Goal: Task Accomplishment & Management: Complete application form

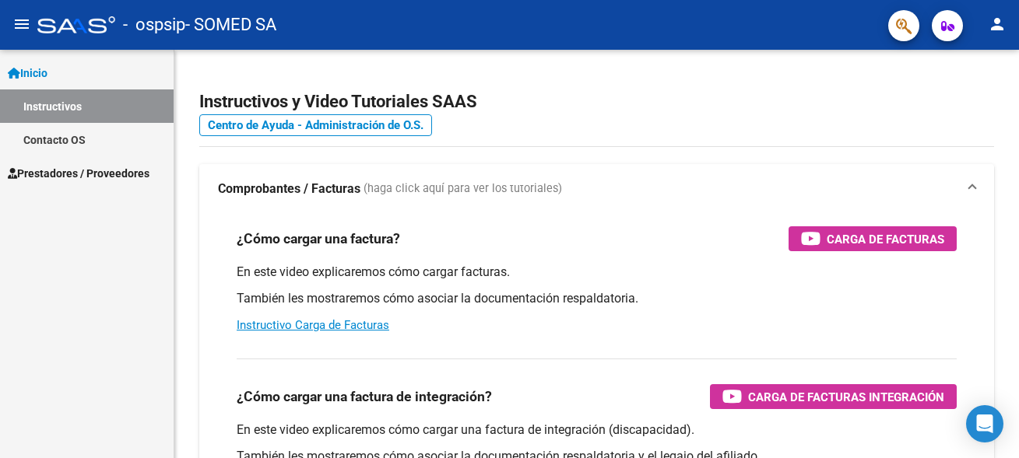
click at [52, 180] on span "Prestadores / Proveedores" at bounding box center [79, 173] width 142 height 17
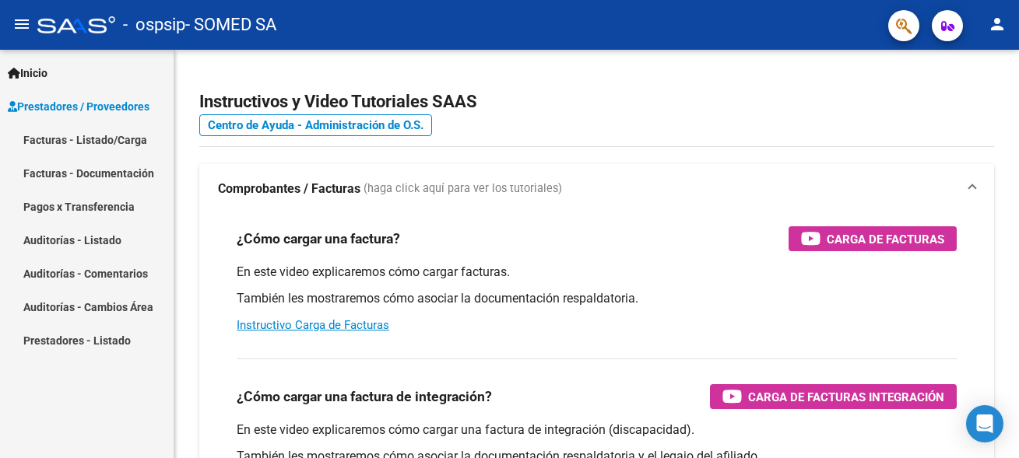
click at [94, 173] on link "Facturas - Documentación" at bounding box center [87, 172] width 174 height 33
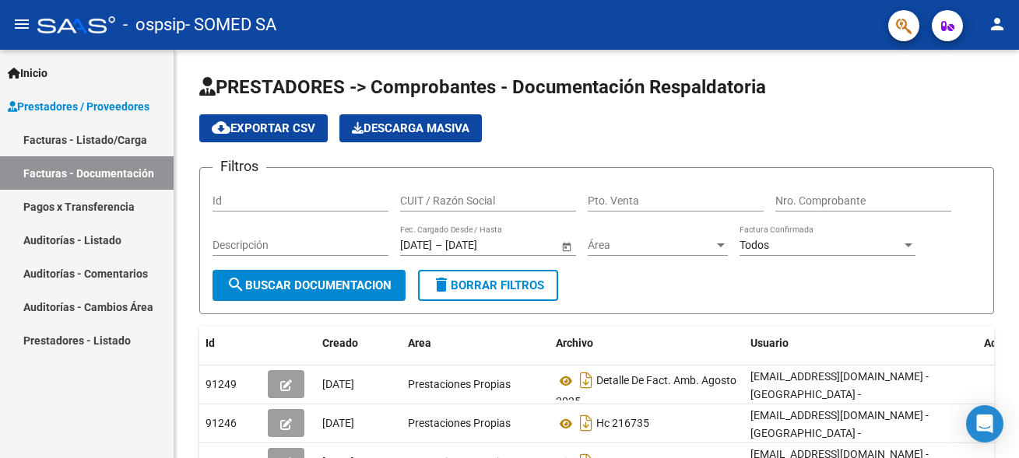
click at [96, 139] on link "Facturas - Listado/Carga" at bounding box center [87, 139] width 174 height 33
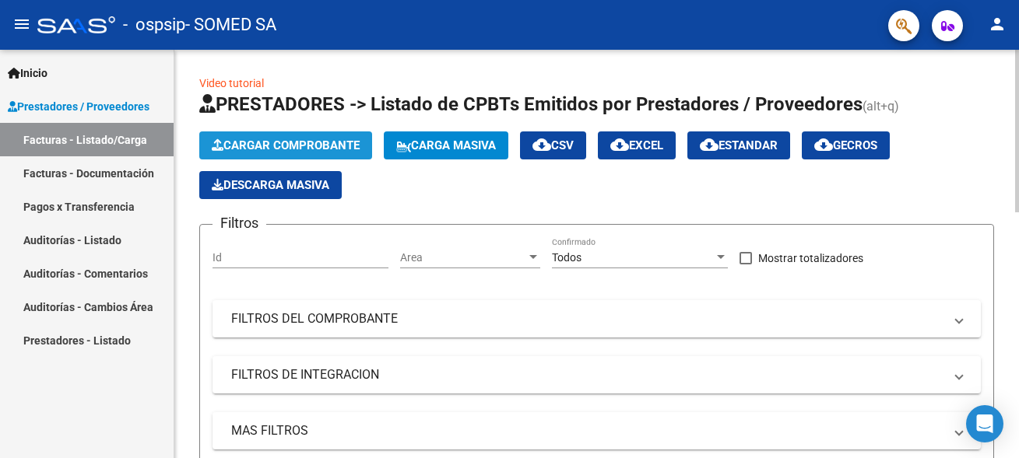
click at [290, 153] on button "Cargar Comprobante" at bounding box center [285, 146] width 173 height 28
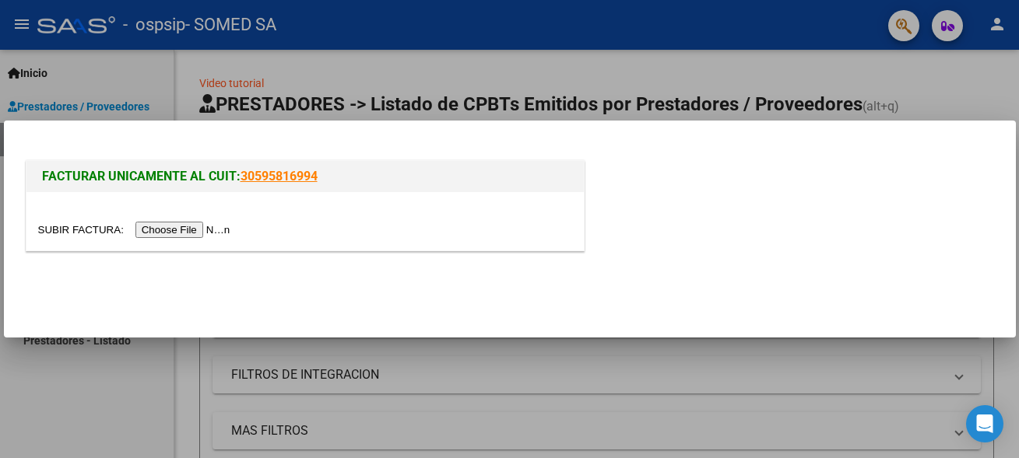
click at [85, 231] on input "file" at bounding box center [136, 230] width 197 height 16
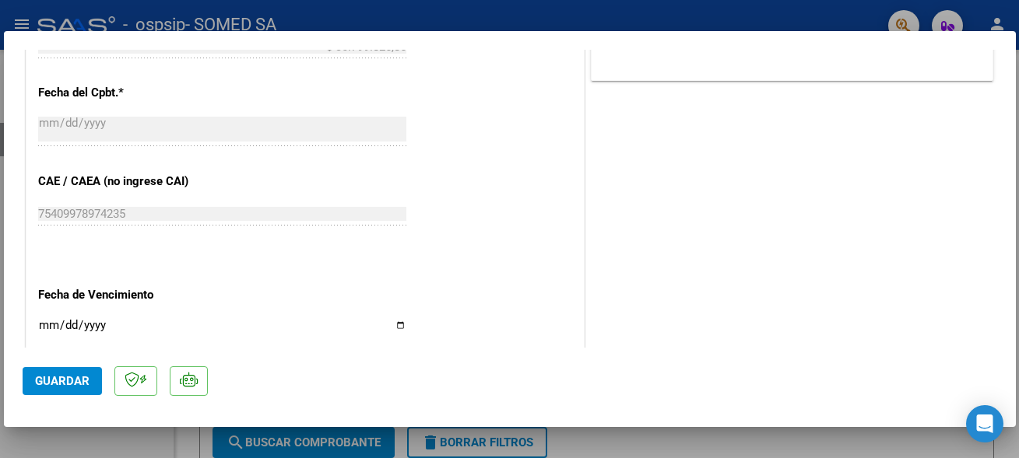
scroll to position [841, 0]
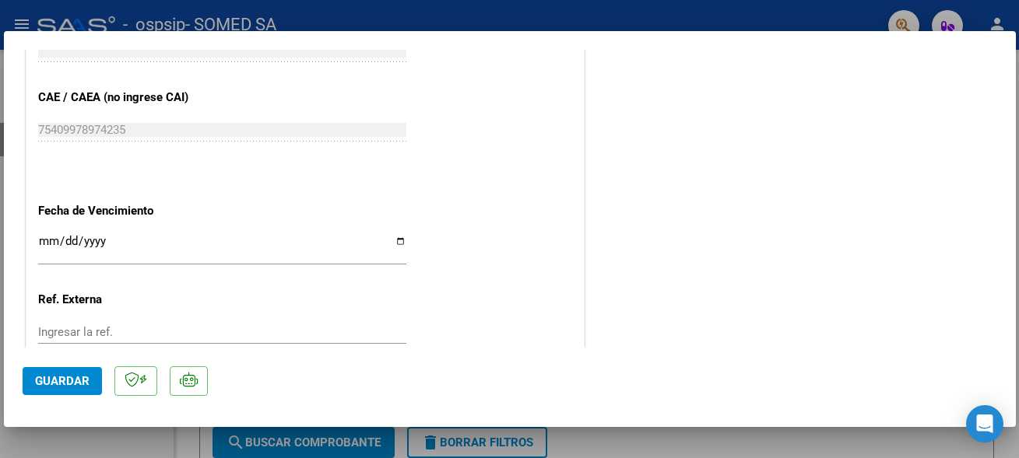
click at [389, 235] on input "Ingresar la fecha" at bounding box center [222, 247] width 368 height 25
type input "[DATE]"
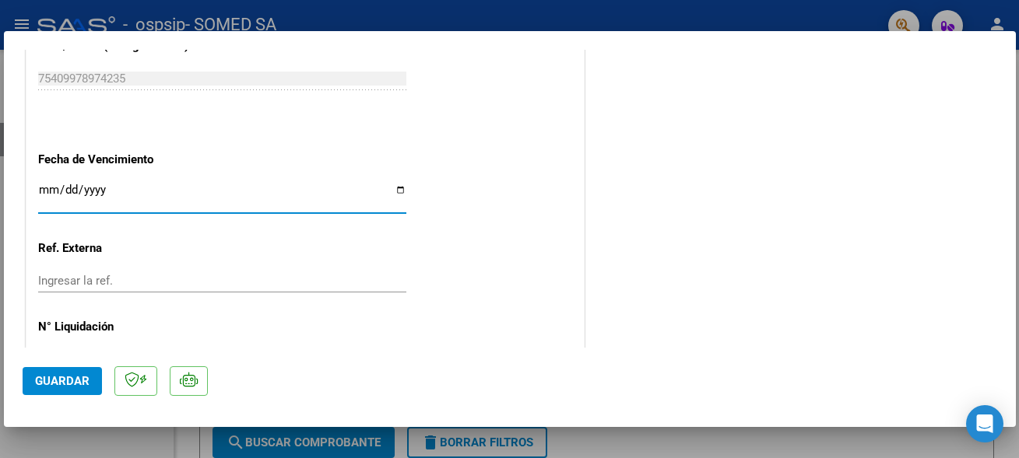
scroll to position [925, 0]
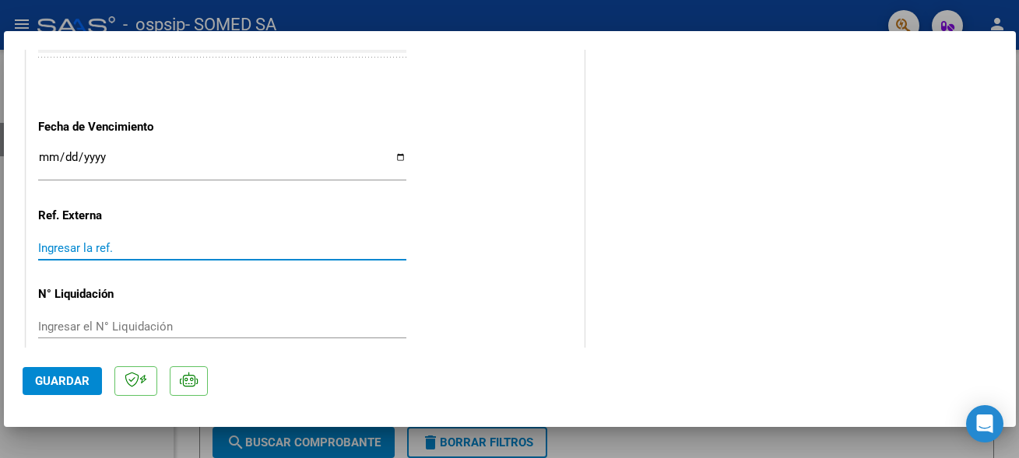
click at [93, 241] on input "Ingresar la ref." at bounding box center [222, 248] width 368 height 14
click at [67, 383] on span "Guardar" at bounding box center [62, 381] width 54 height 14
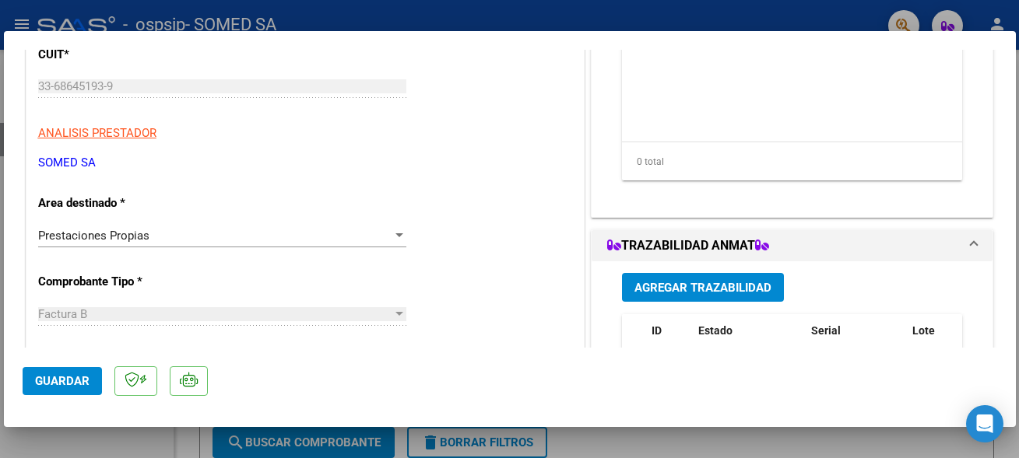
scroll to position [0, 0]
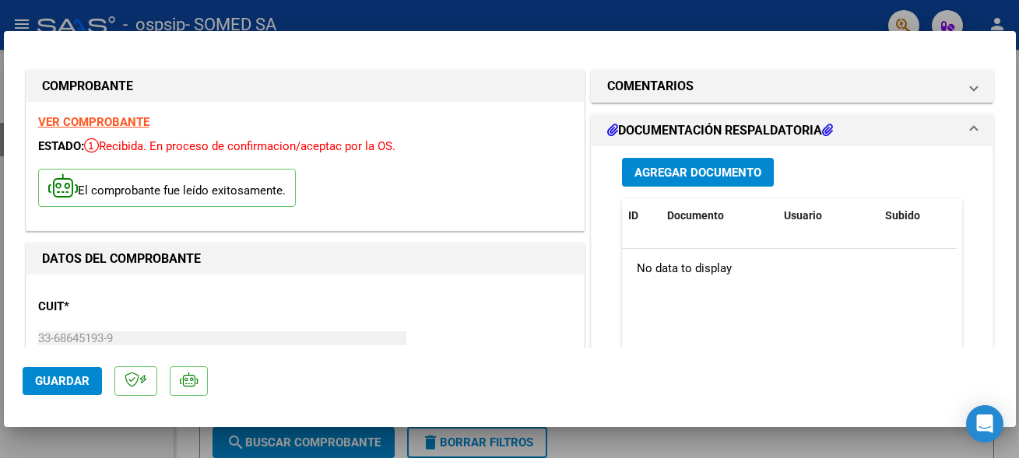
click at [669, 177] on span "Agregar Documento" at bounding box center [697, 173] width 127 height 14
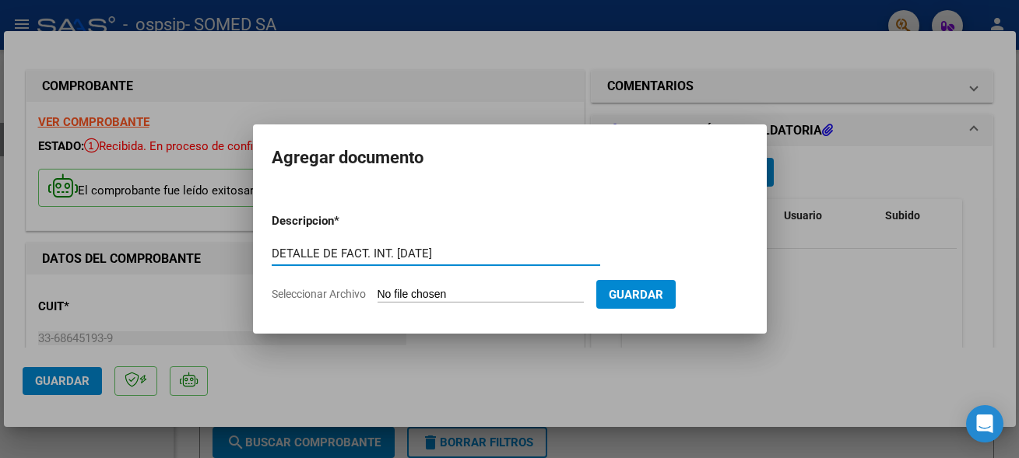
type input "DETALLE DE FACT. INT. [DATE]"
click at [406, 298] on input "Seleccionar Archivo" at bounding box center [481, 295] width 206 height 15
type input "C:\fakepath\seguridad 103-3847.pdf"
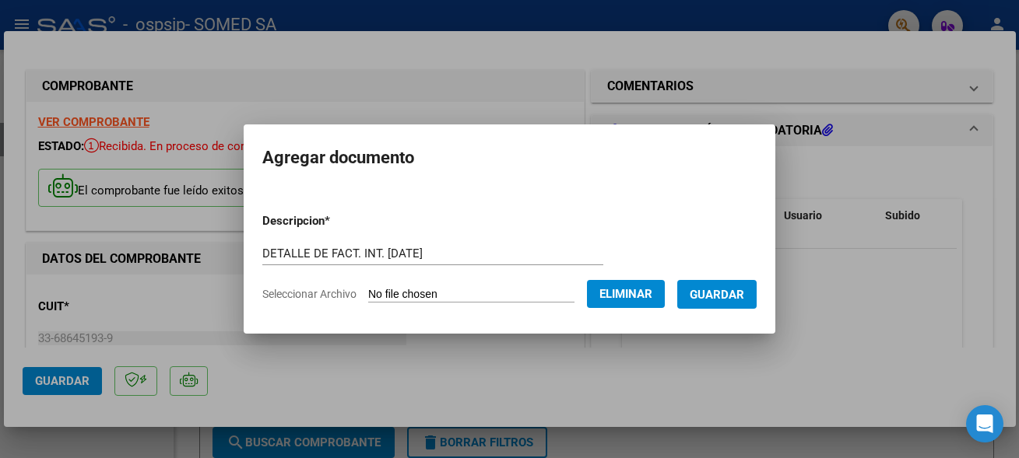
click at [712, 288] on span "Guardar" at bounding box center [717, 295] width 54 height 14
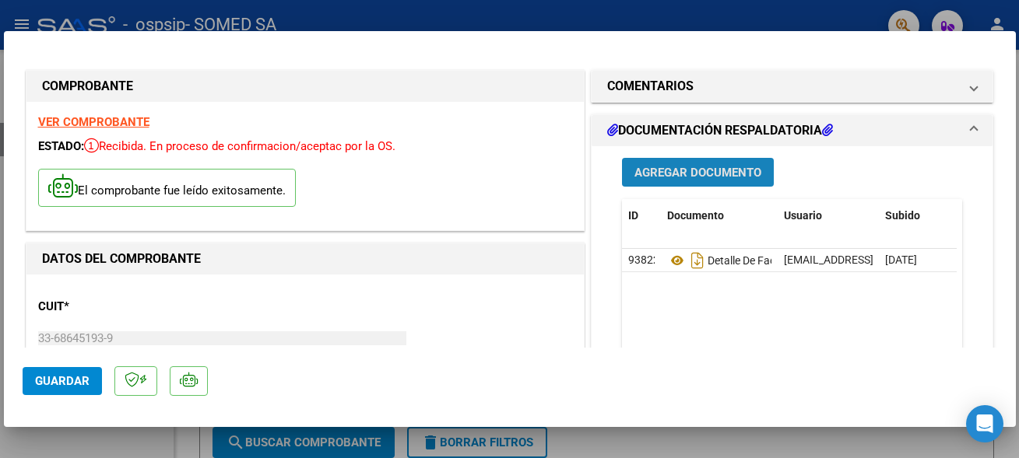
click at [751, 183] on button "Agregar Documento" at bounding box center [698, 172] width 152 height 29
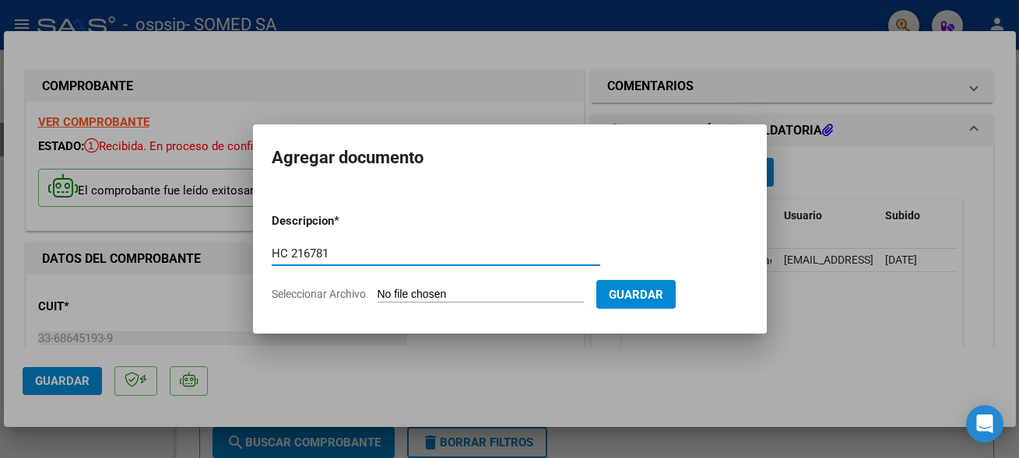
type input "HC 216781"
click at [399, 288] on input "Seleccionar Archivo" at bounding box center [481, 295] width 206 height 15
type input "C:\fakepath\216781.pdf"
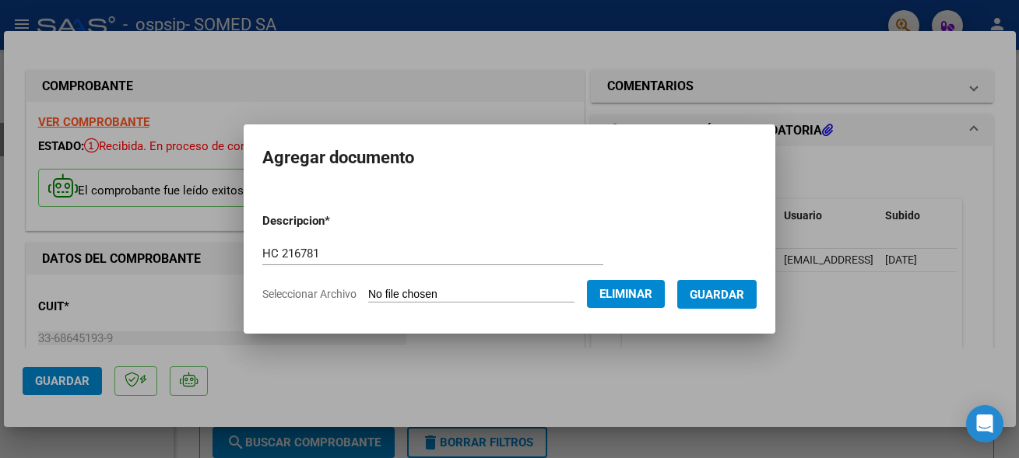
click at [690, 293] on span "Guardar" at bounding box center [717, 295] width 54 height 14
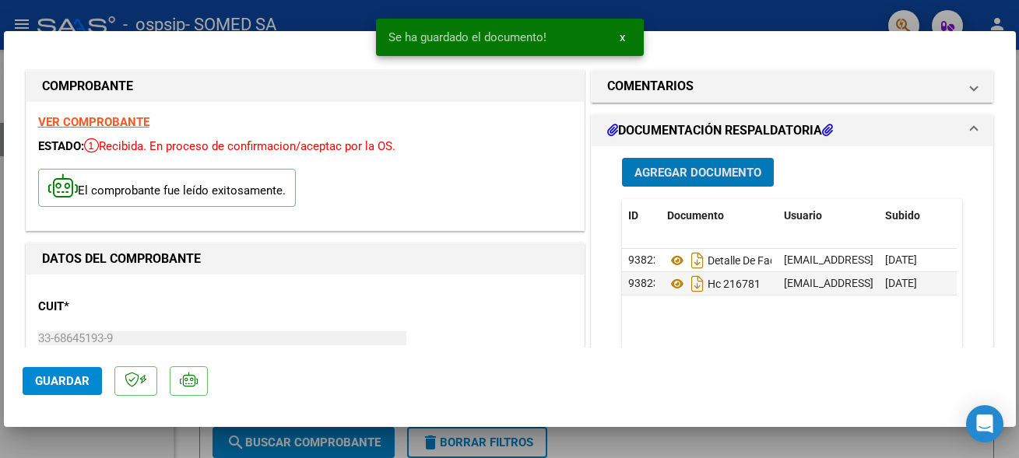
click at [713, 169] on span "Agregar Documento" at bounding box center [697, 173] width 127 height 14
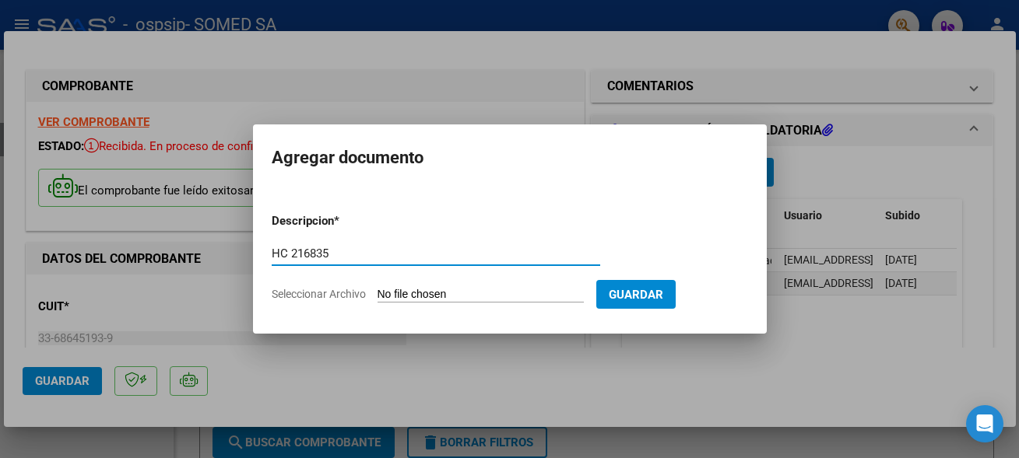
type input "HC 216835"
click at [412, 296] on input "Seleccionar Archivo" at bounding box center [481, 295] width 206 height 15
type input "C:\fakepath\216835.pdf"
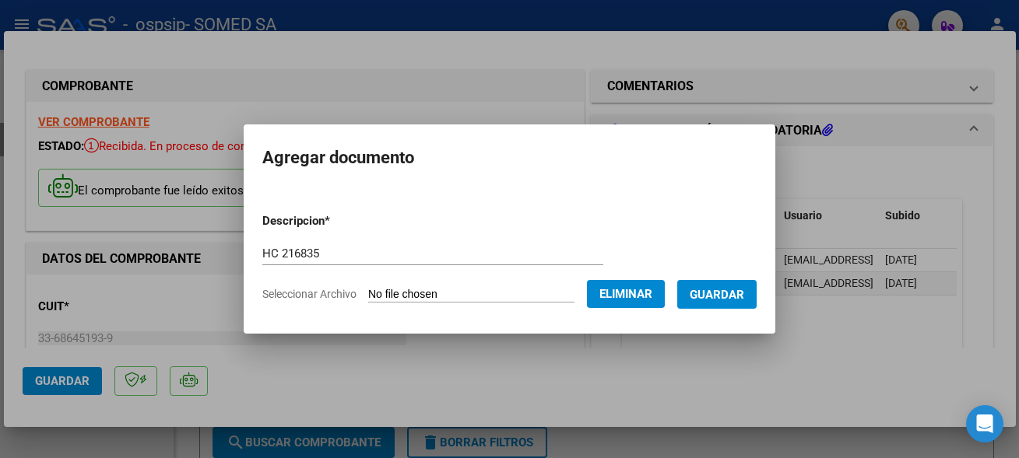
click at [690, 293] on span "Guardar" at bounding box center [717, 295] width 54 height 14
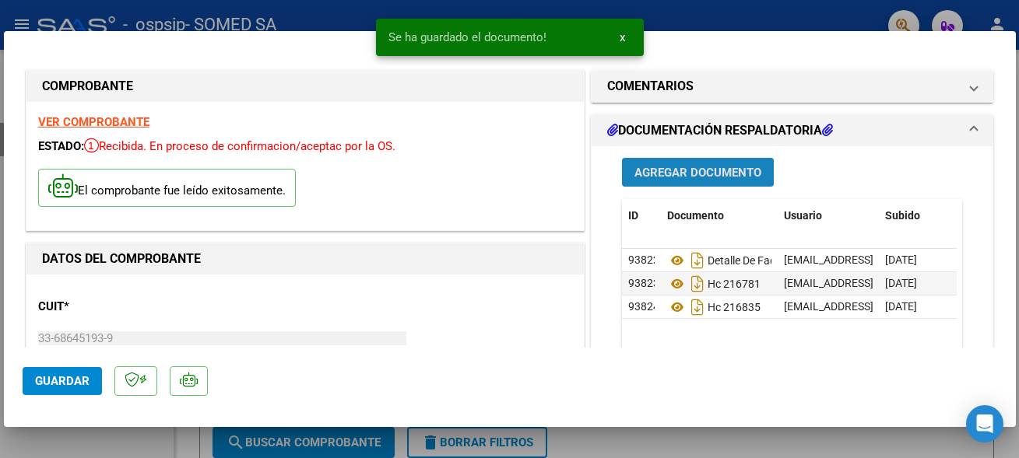
click at [690, 179] on span "Agregar Documento" at bounding box center [697, 173] width 127 height 14
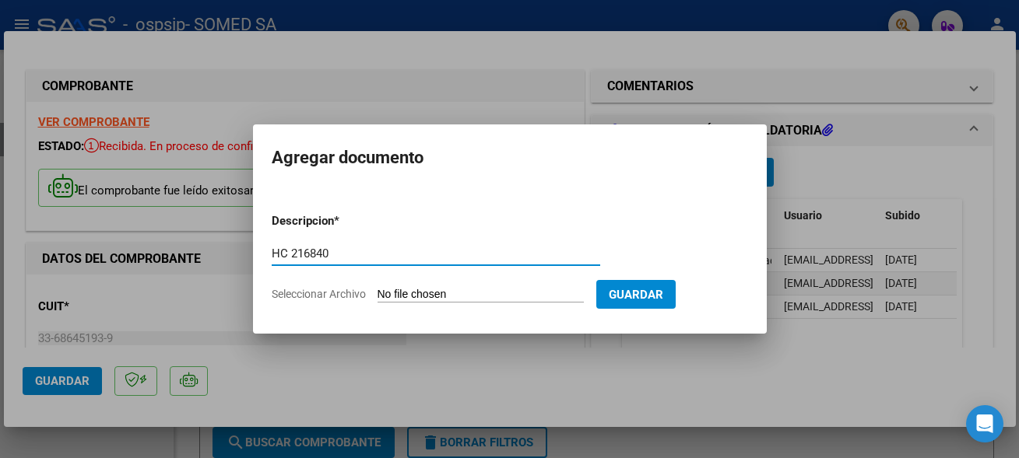
type input "HC 216840"
click at [411, 299] on input "Seleccionar Archivo" at bounding box center [481, 295] width 206 height 15
type input "C:\fakepath\216840.pdf"
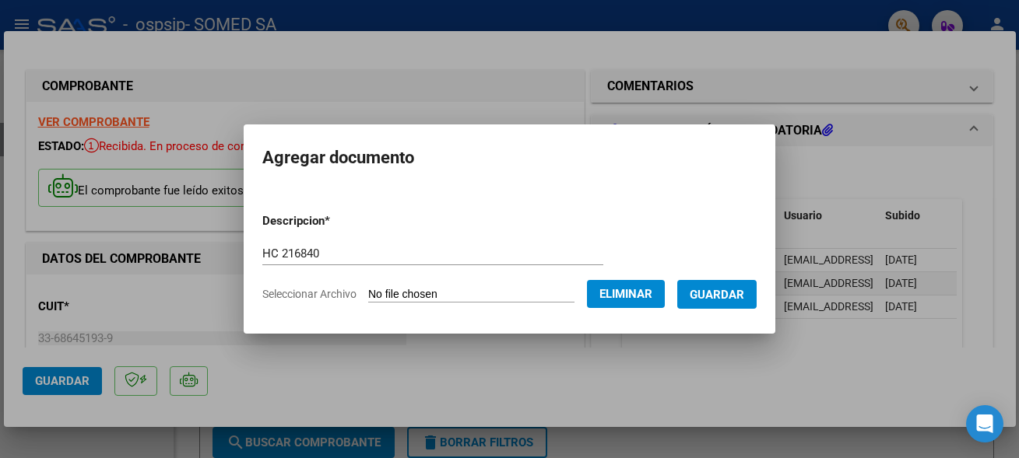
click at [699, 289] on span "Guardar" at bounding box center [717, 295] width 54 height 14
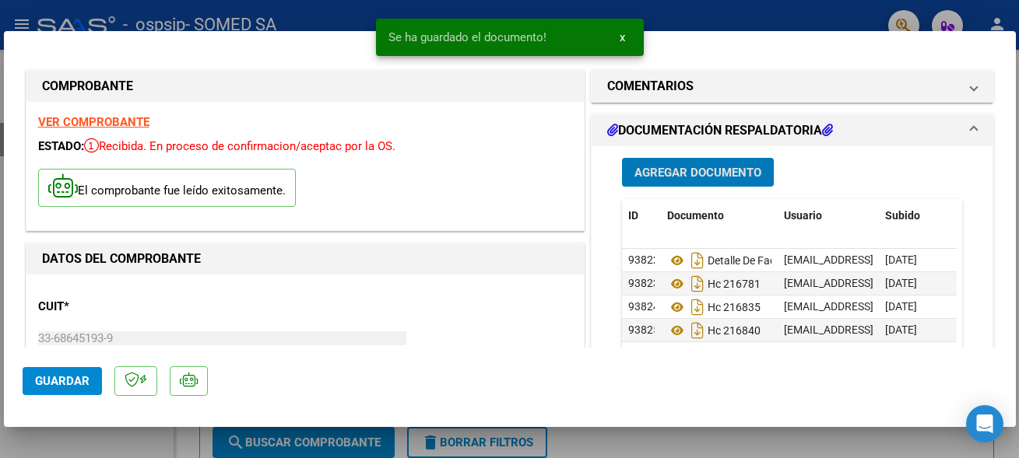
click at [690, 173] on span "Agregar Documento" at bounding box center [697, 173] width 127 height 14
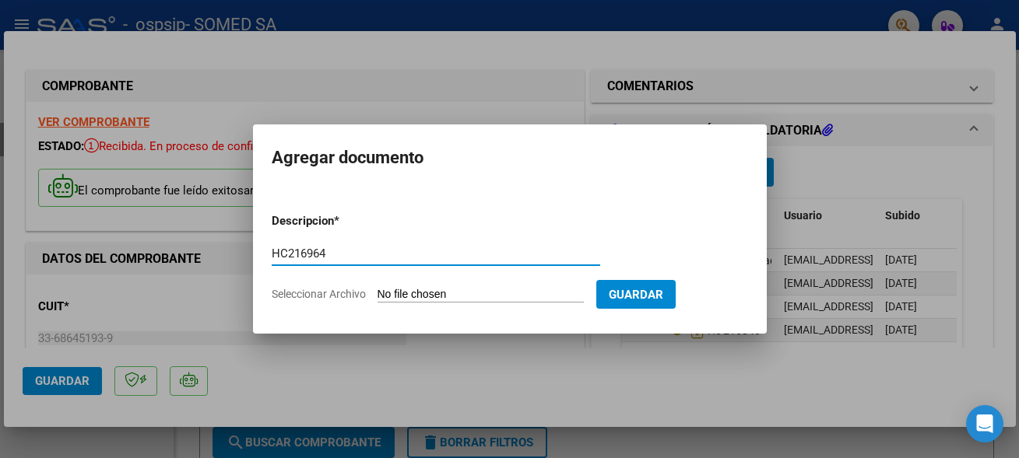
click at [290, 252] on input "HC216964" at bounding box center [436, 254] width 328 height 14
type input "HC 216964"
click at [397, 288] on input "Seleccionar Archivo" at bounding box center [481, 295] width 206 height 15
type input "C:\fakepath\216964.pdf"
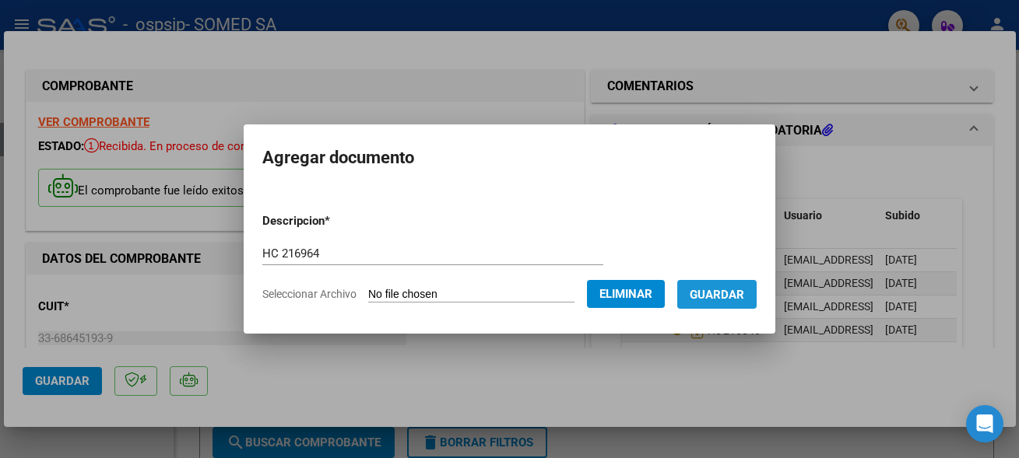
click at [717, 297] on span "Guardar" at bounding box center [717, 295] width 54 height 14
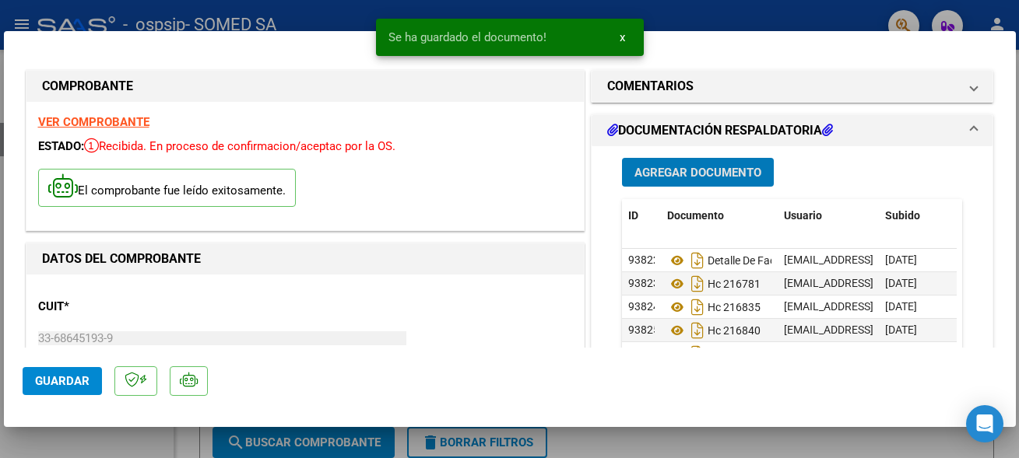
click at [677, 170] on span "Agregar Documento" at bounding box center [697, 173] width 127 height 14
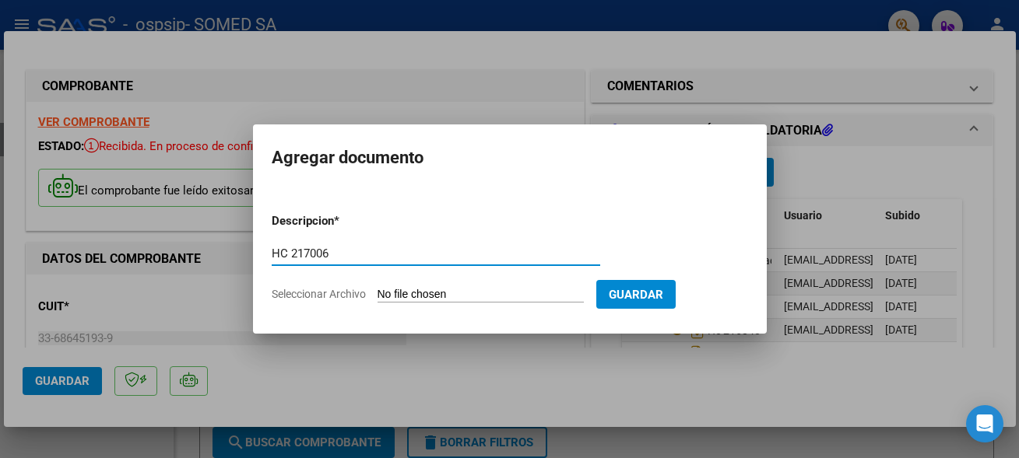
type input "HC 217006"
click at [411, 296] on input "Seleccionar Archivo" at bounding box center [481, 295] width 206 height 15
type input "C:\fakepath\217006.pdf"
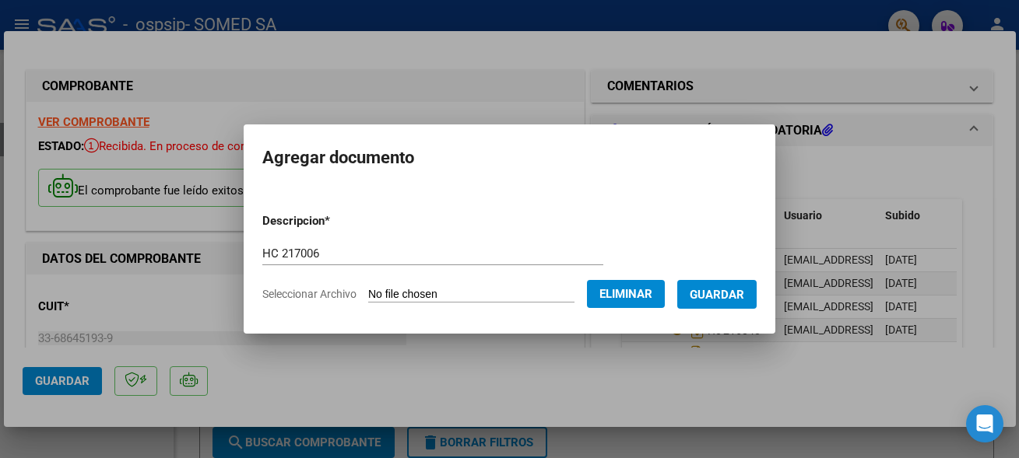
click at [718, 302] on button "Guardar" at bounding box center [716, 294] width 79 height 29
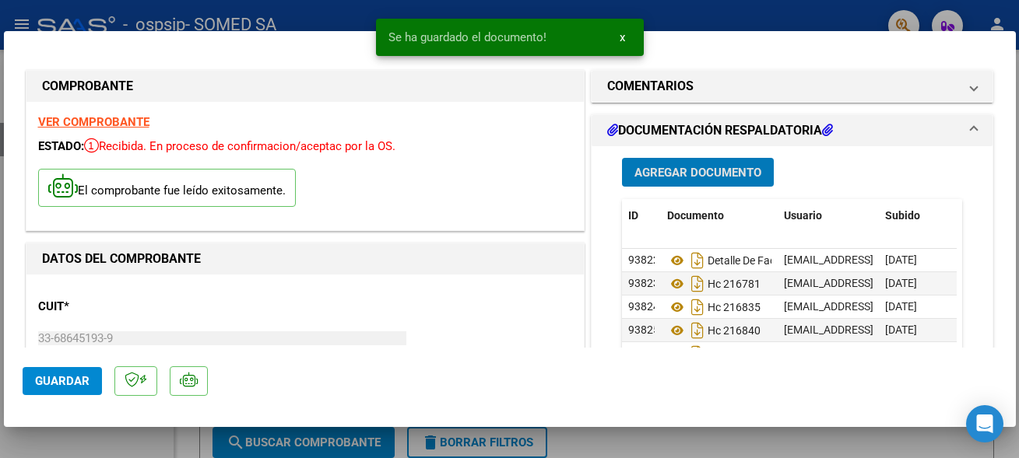
click at [689, 166] on span "Agregar Documento" at bounding box center [697, 172] width 127 height 14
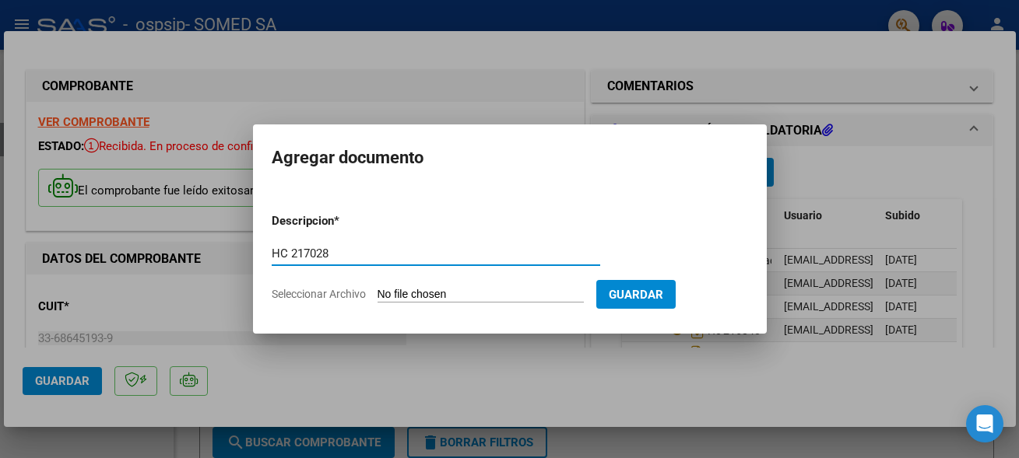
type input "HC 217028"
click at [403, 296] on input "Seleccionar Archivo" at bounding box center [481, 295] width 206 height 15
type input "C:\fakepath\217028.pdf"
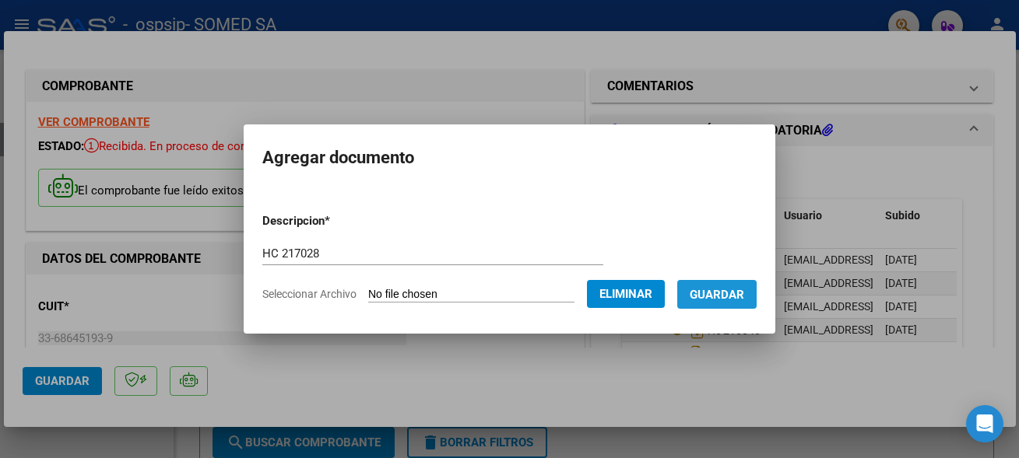
click at [710, 297] on span "Guardar" at bounding box center [717, 295] width 54 height 14
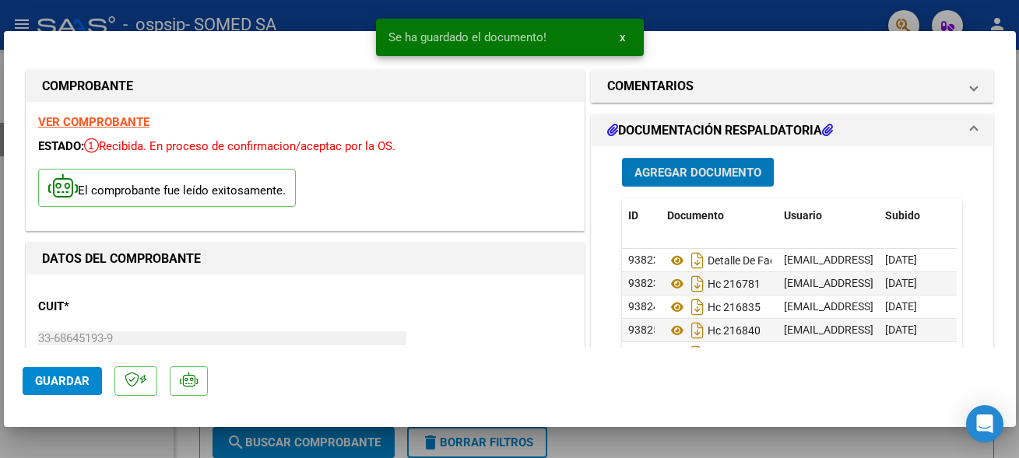
click at [712, 156] on div "Agregar Documento ID Documento Usuario Subido Acción 93822 Detalle De Fact. Int…" at bounding box center [792, 301] width 364 height 311
click at [712, 163] on button "Agregar Documento" at bounding box center [698, 172] width 152 height 29
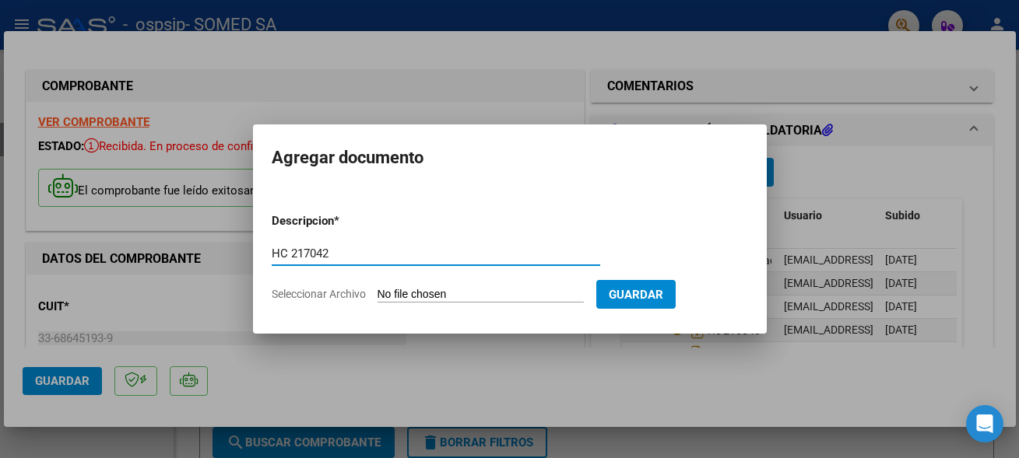
type input "HC 217042"
click at [423, 296] on input "Seleccionar Archivo" at bounding box center [481, 295] width 206 height 15
type input "C:\fakepath\217042.pdf"
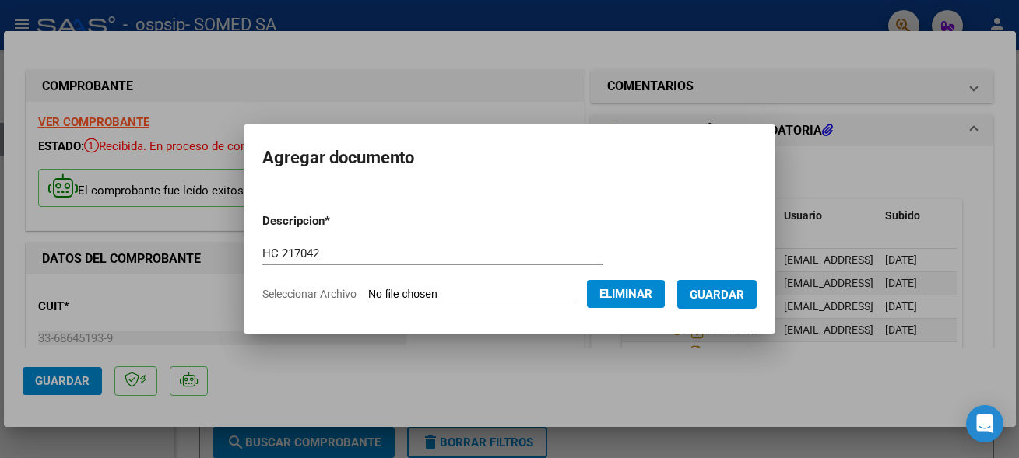
click at [699, 300] on span "Guardar" at bounding box center [717, 295] width 54 height 14
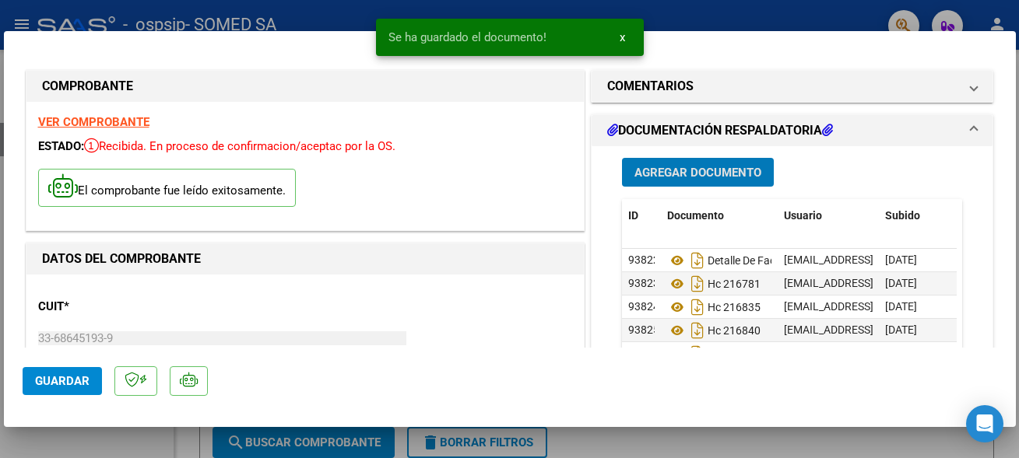
click at [684, 175] on span "Agregar Documento" at bounding box center [697, 173] width 127 height 14
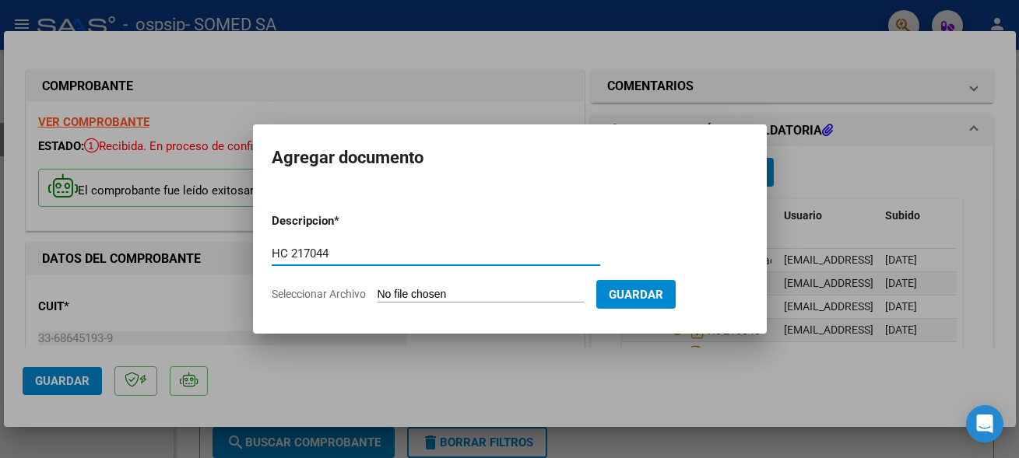
type input "HC 217044"
click at [430, 288] on input "Seleccionar Archivo" at bounding box center [481, 295] width 206 height 15
type input "C:\fakepath\217044.pdf"
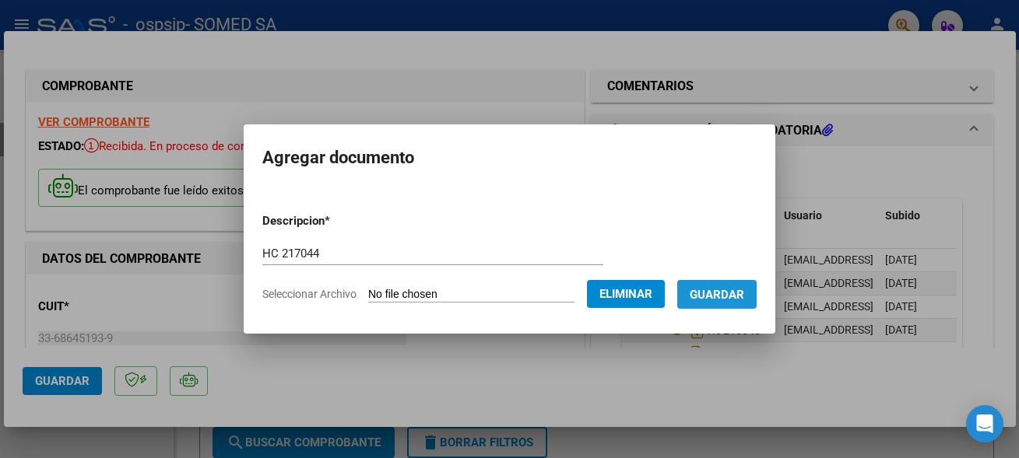
click at [730, 297] on span "Guardar" at bounding box center [717, 295] width 54 height 14
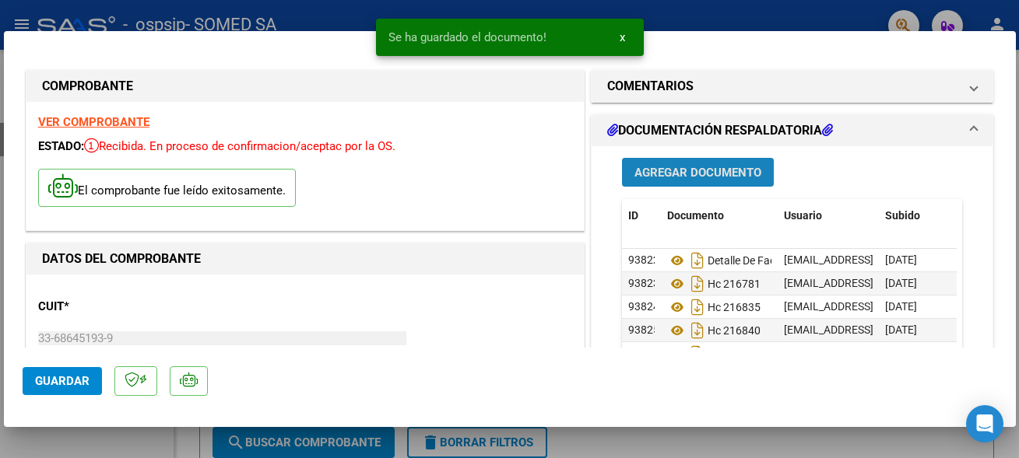
click at [689, 170] on span "Agregar Documento" at bounding box center [697, 173] width 127 height 14
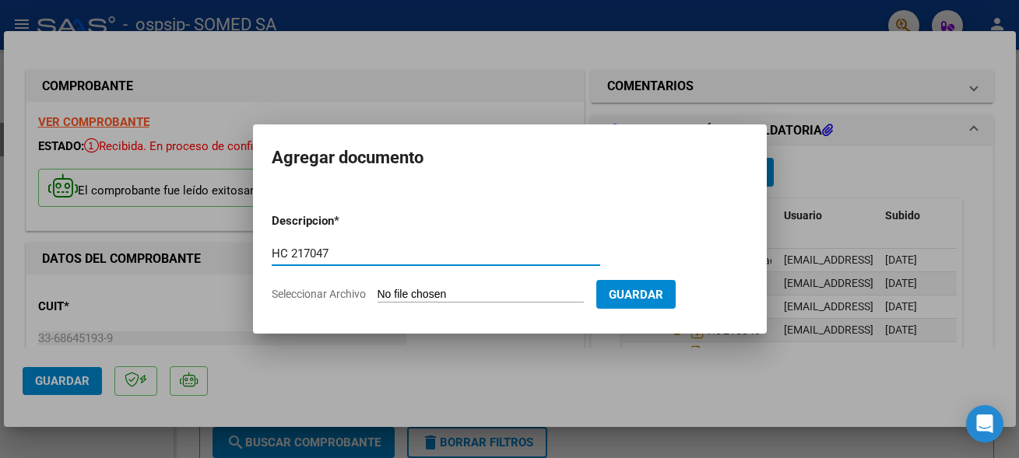
type input "HC 217047"
click at [392, 298] on input "Seleccionar Archivo" at bounding box center [481, 295] width 206 height 15
type input "C:\fakepath\217047.pdf"
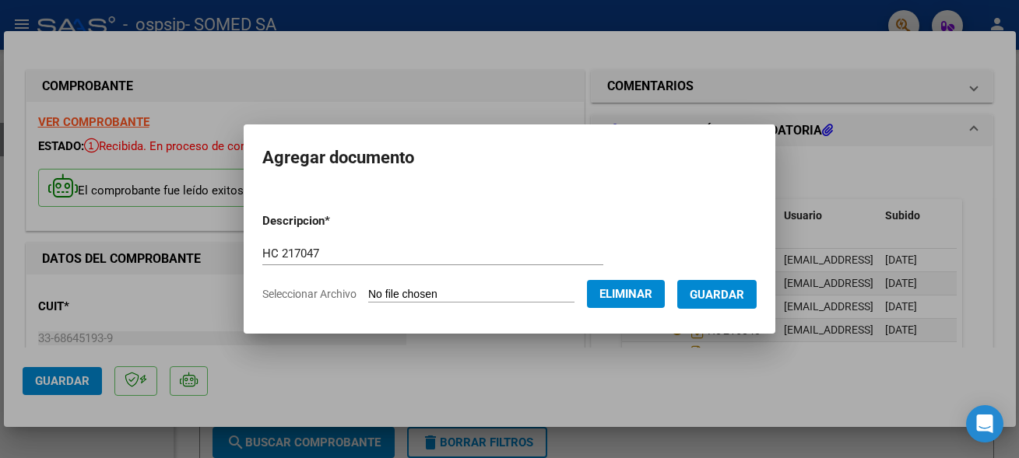
click at [717, 284] on button "Guardar" at bounding box center [716, 294] width 79 height 29
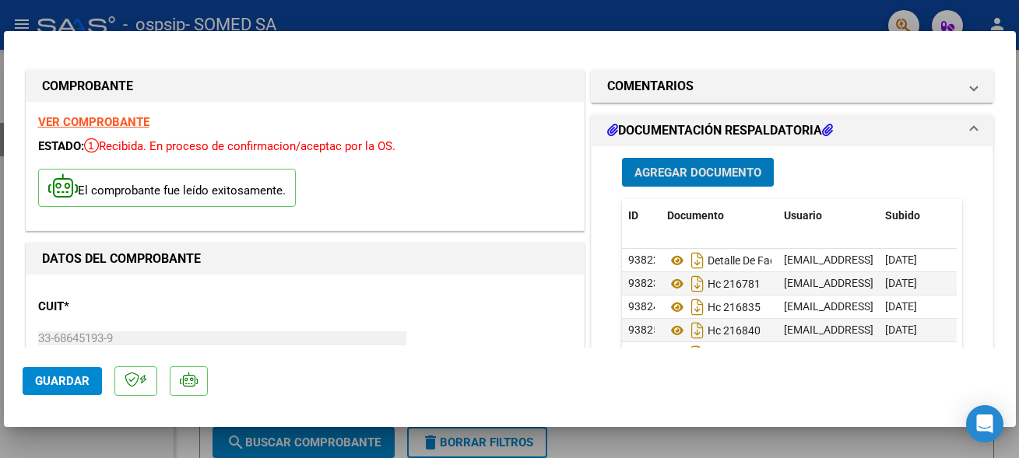
click at [726, 167] on span "Agregar Documento" at bounding box center [697, 173] width 127 height 14
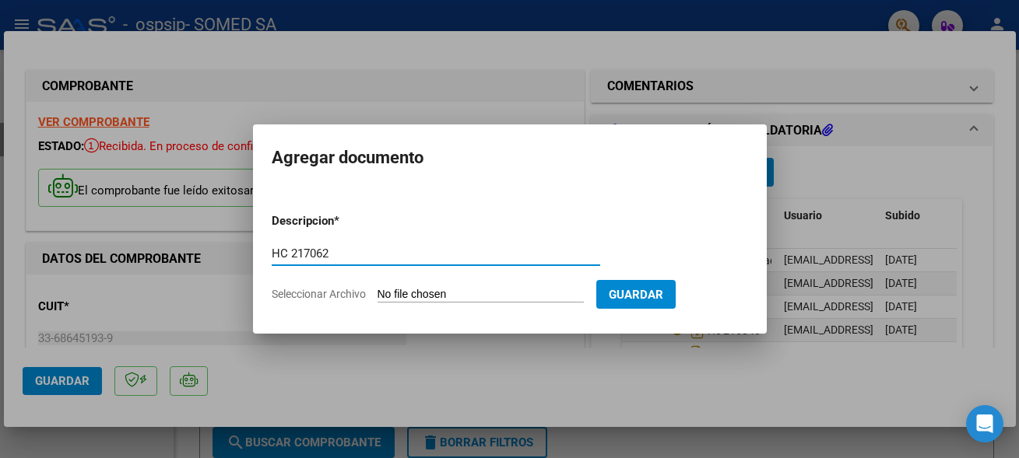
type input "HC 217062"
click at [383, 288] on input "Seleccionar Archivo" at bounding box center [481, 295] width 206 height 15
type input "C:\fakepath\217062.pdf"
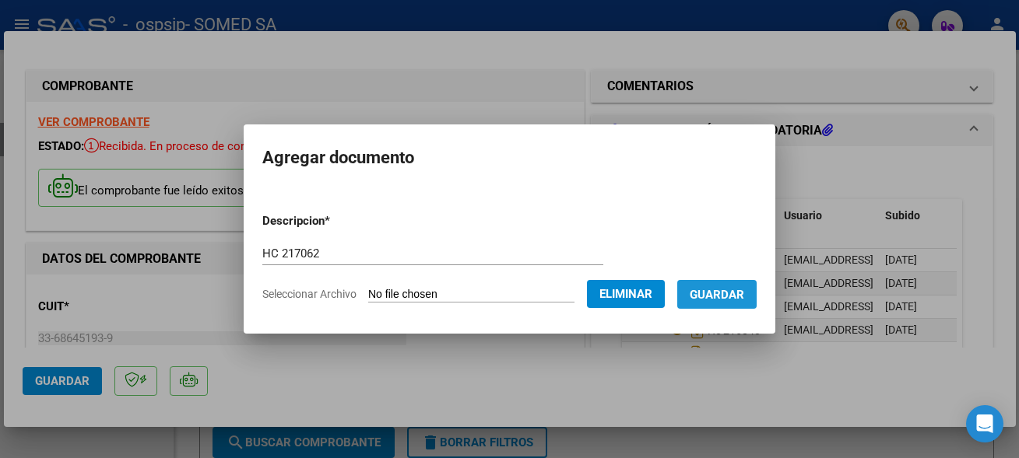
click at [715, 296] on span "Guardar" at bounding box center [717, 295] width 54 height 14
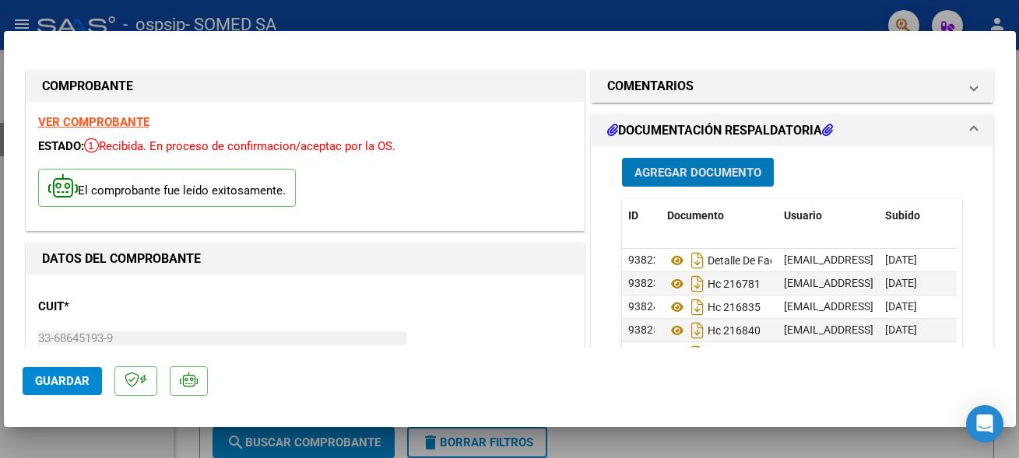
click at [712, 172] on span "Agregar Documento" at bounding box center [697, 173] width 127 height 14
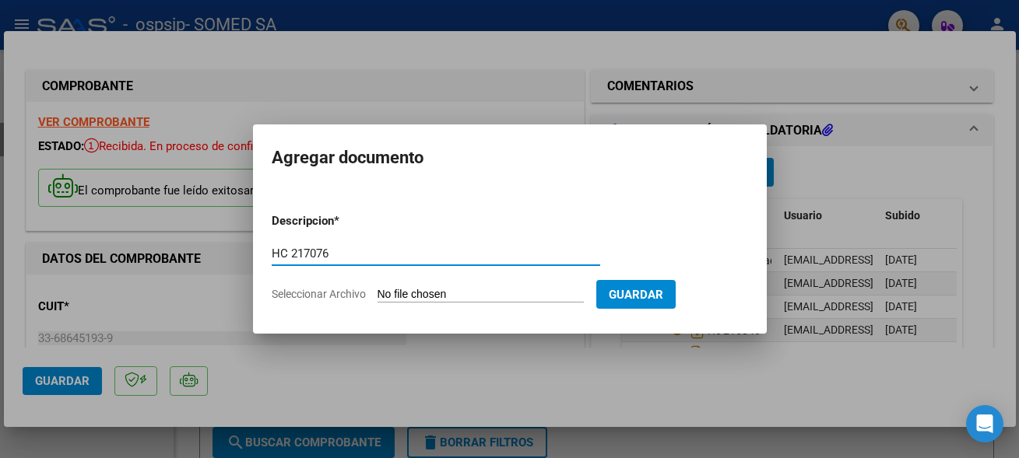
type input "HC 217076"
click at [410, 297] on input "Seleccionar Archivo" at bounding box center [481, 295] width 206 height 15
type input "C:\fakepath\217076.pdf"
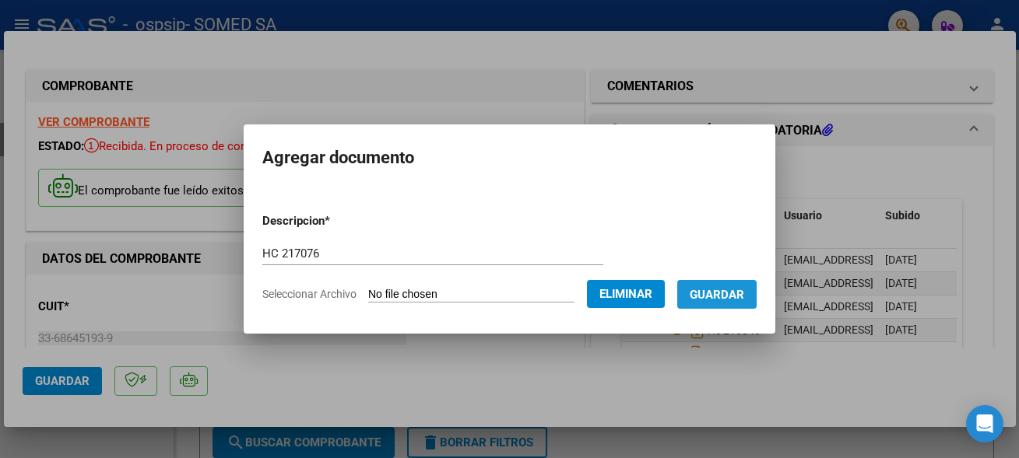
click at [699, 300] on span "Guardar" at bounding box center [717, 295] width 54 height 14
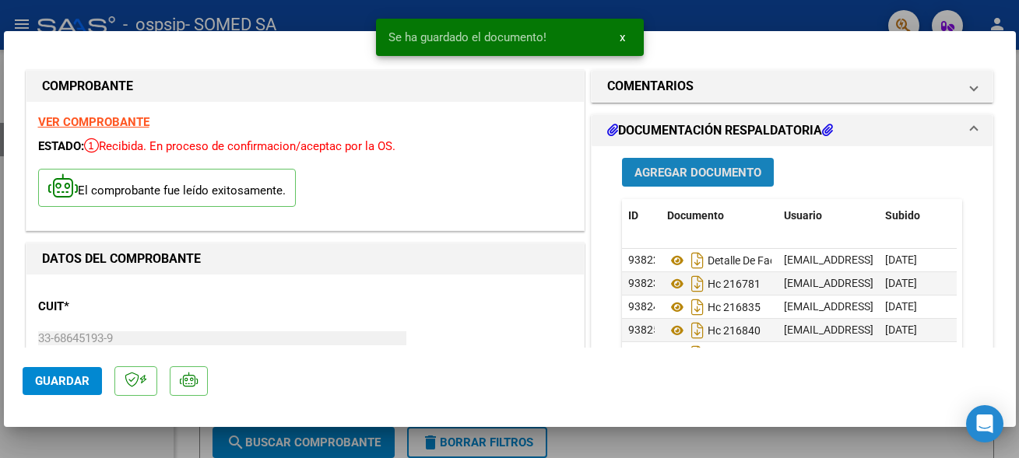
click at [680, 183] on button "Agregar Documento" at bounding box center [698, 172] width 152 height 29
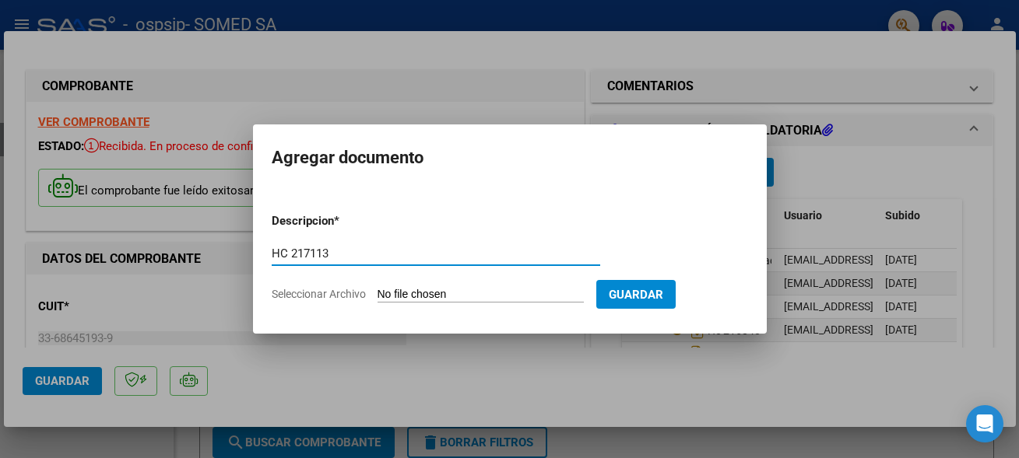
type input "HC 217113"
click at [403, 293] on input "Seleccionar Archivo" at bounding box center [481, 295] width 206 height 15
type input "C:\fakepath\217113.pdf"
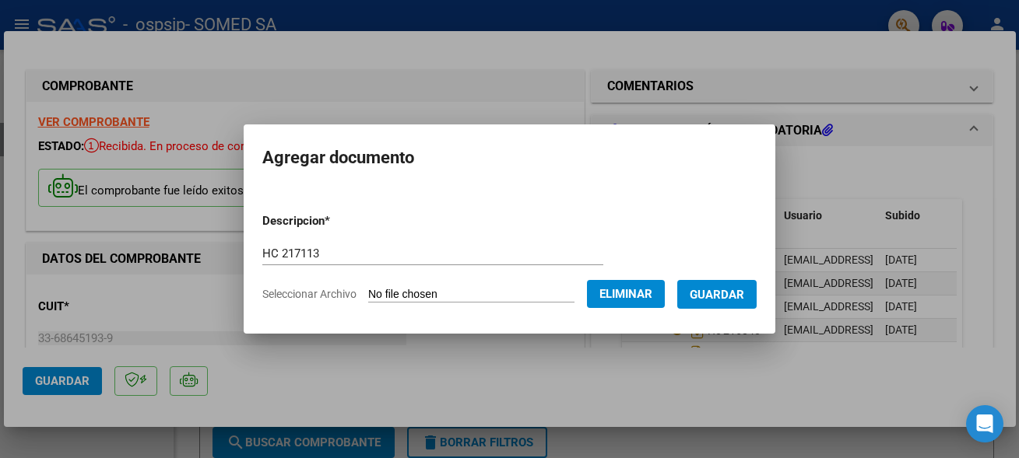
click at [718, 293] on span "Guardar" at bounding box center [717, 295] width 54 height 14
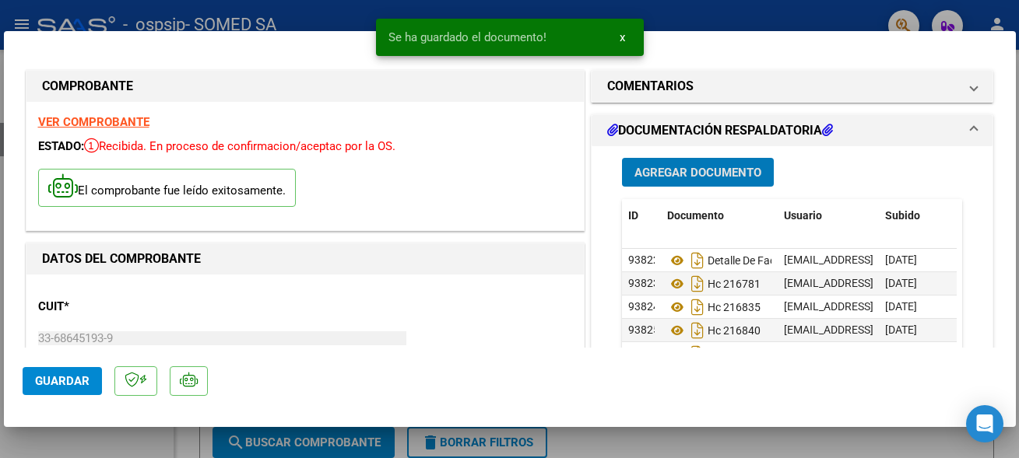
click at [693, 165] on button "Agregar Documento" at bounding box center [698, 172] width 152 height 29
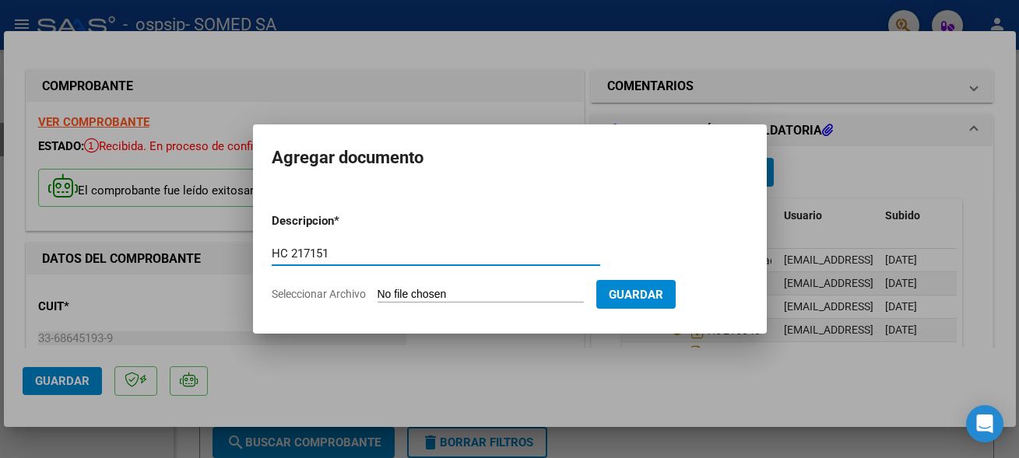
type input "HC 217151"
click at [416, 288] on input "Seleccionar Archivo" at bounding box center [481, 295] width 206 height 15
type input "C:\fakepath\217151.pdf"
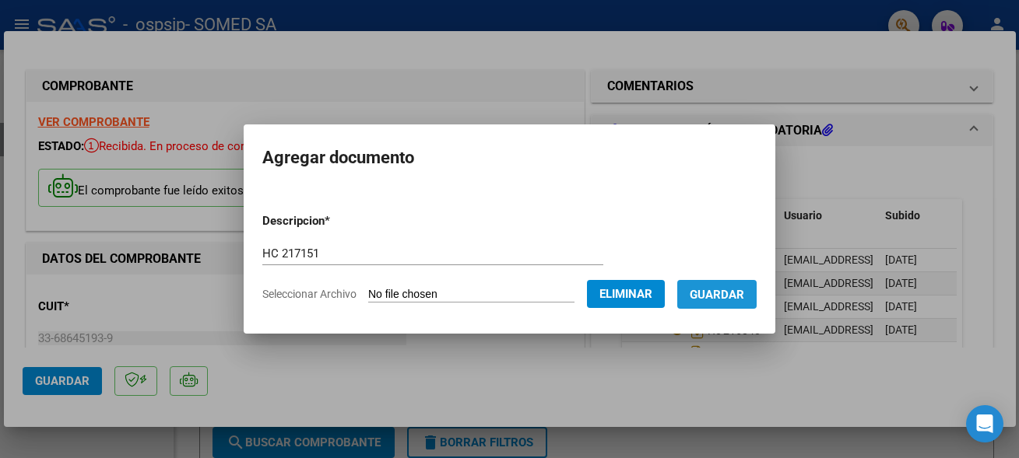
click at [722, 293] on span "Guardar" at bounding box center [717, 295] width 54 height 14
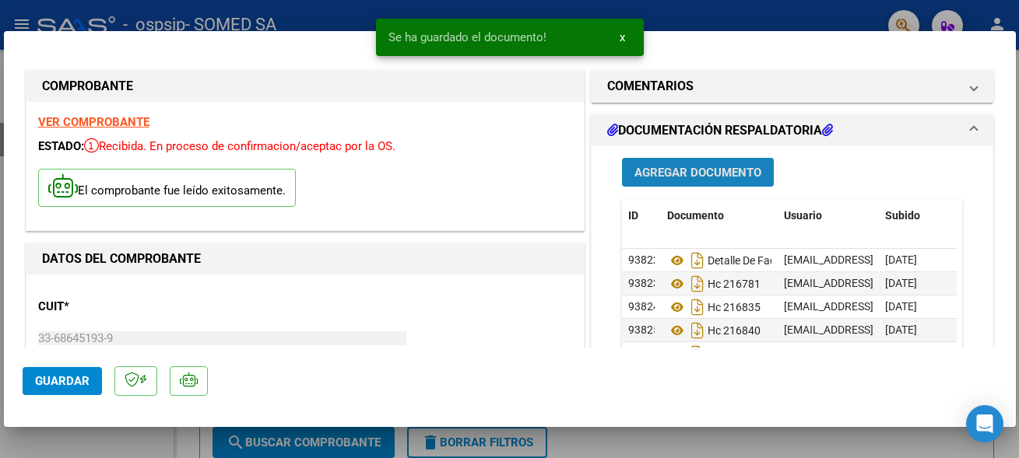
click at [716, 167] on span "Agregar Documento" at bounding box center [697, 173] width 127 height 14
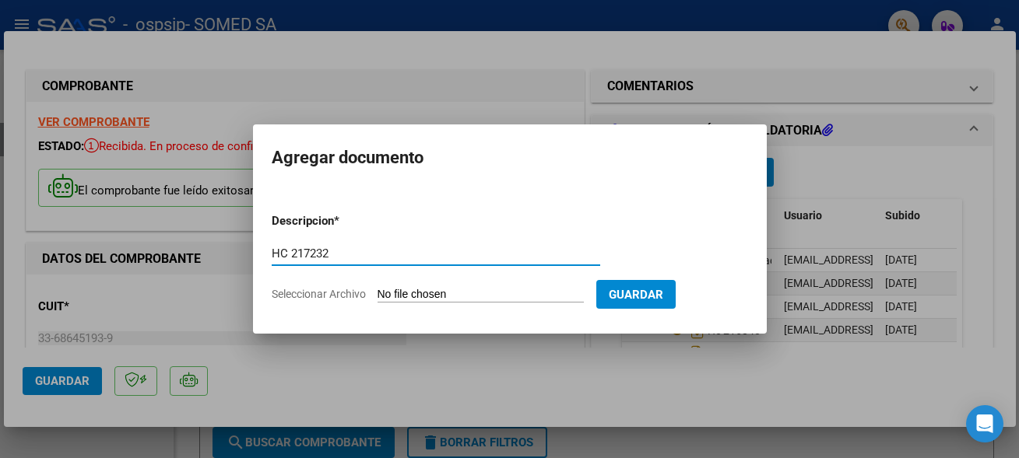
type input "HC 217232"
click at [427, 288] on input "Seleccionar Archivo" at bounding box center [481, 295] width 206 height 15
type input "C:\fakepath\217232.pdf"
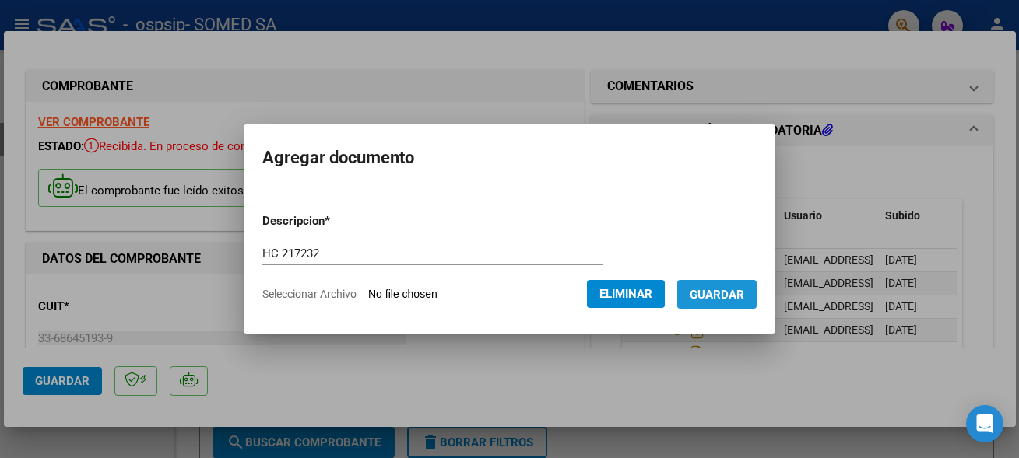
click at [723, 296] on span "Guardar" at bounding box center [717, 295] width 54 height 14
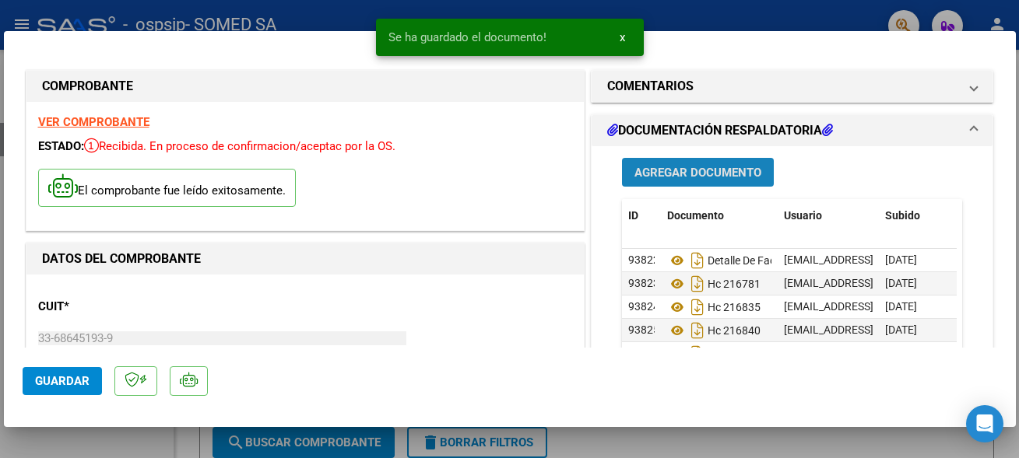
click at [713, 177] on span "Agregar Documento" at bounding box center [697, 173] width 127 height 14
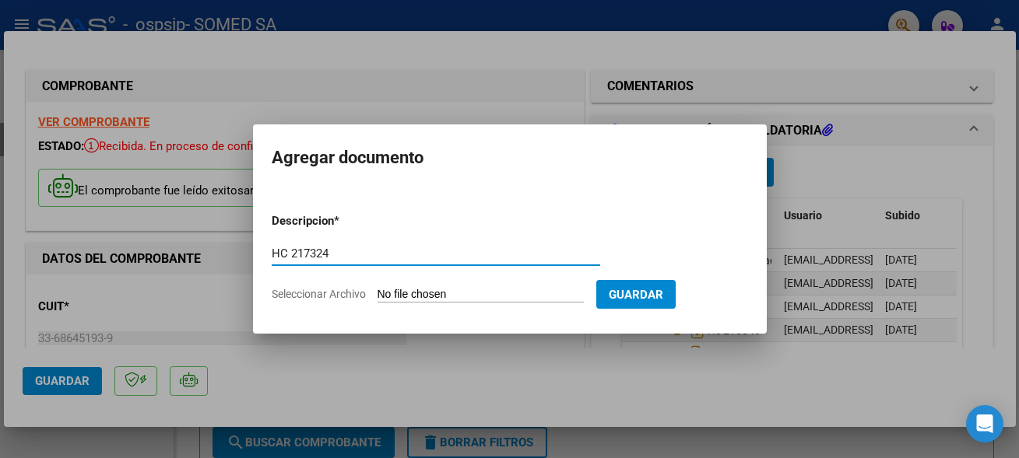
type input "HC 217324"
click at [411, 293] on input "Seleccionar Archivo" at bounding box center [481, 295] width 206 height 15
type input "C:\fakepath\217324.pdf"
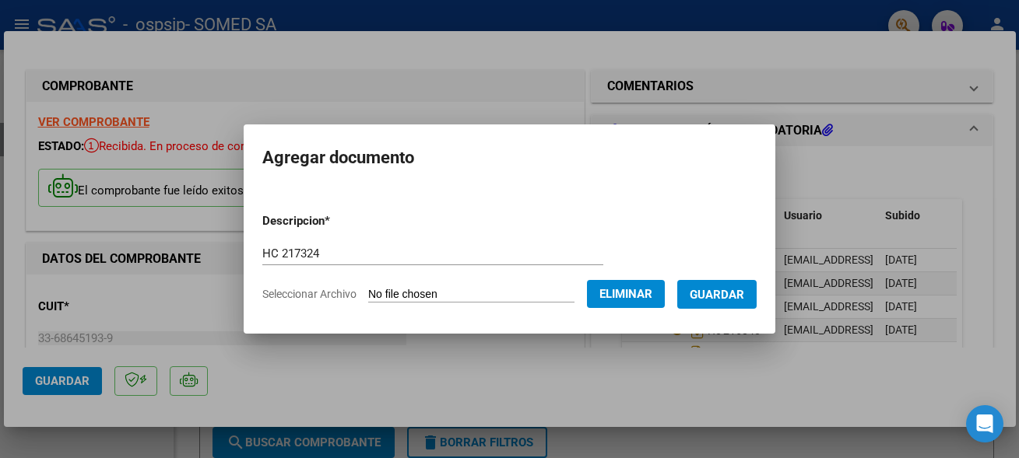
click at [712, 299] on span "Guardar" at bounding box center [717, 295] width 54 height 14
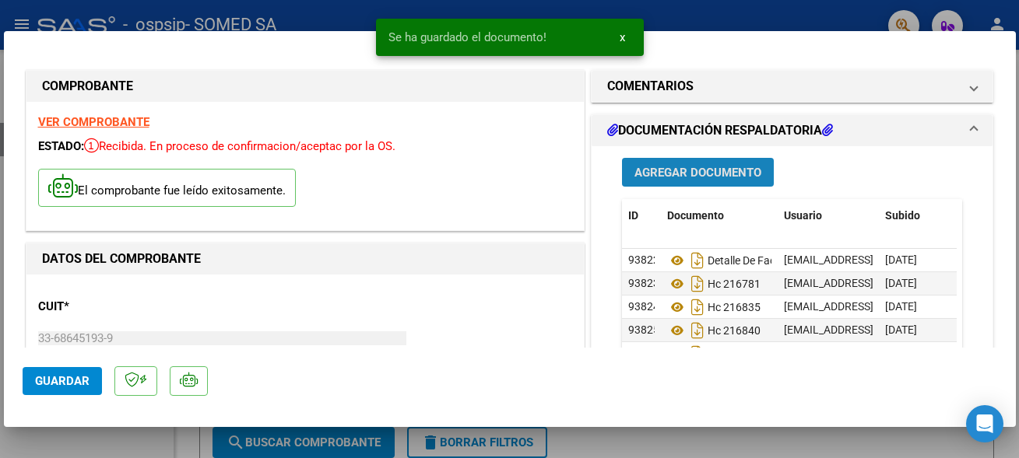
click at [673, 180] on span "Agregar Documento" at bounding box center [697, 173] width 127 height 14
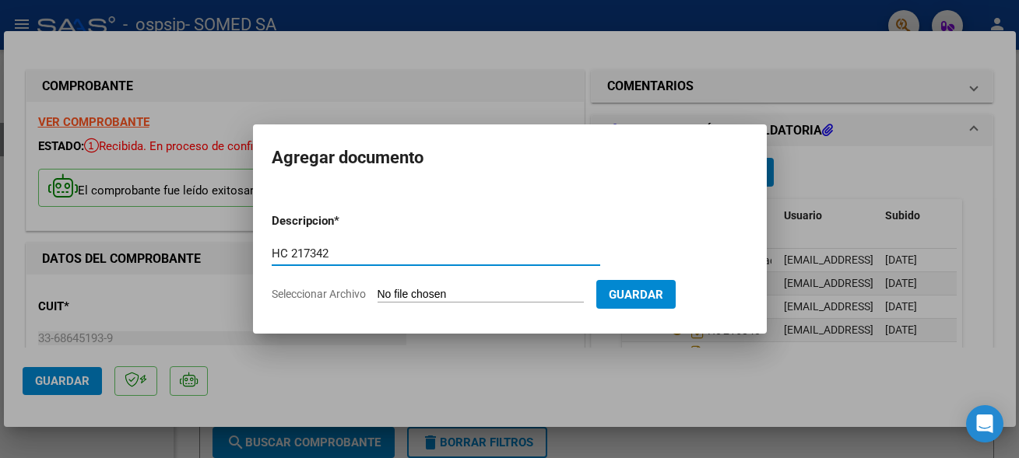
type input "HC 217342"
click at [419, 293] on input "Seleccionar Archivo" at bounding box center [481, 295] width 206 height 15
type input "C:\fakepath\217342.pdf"
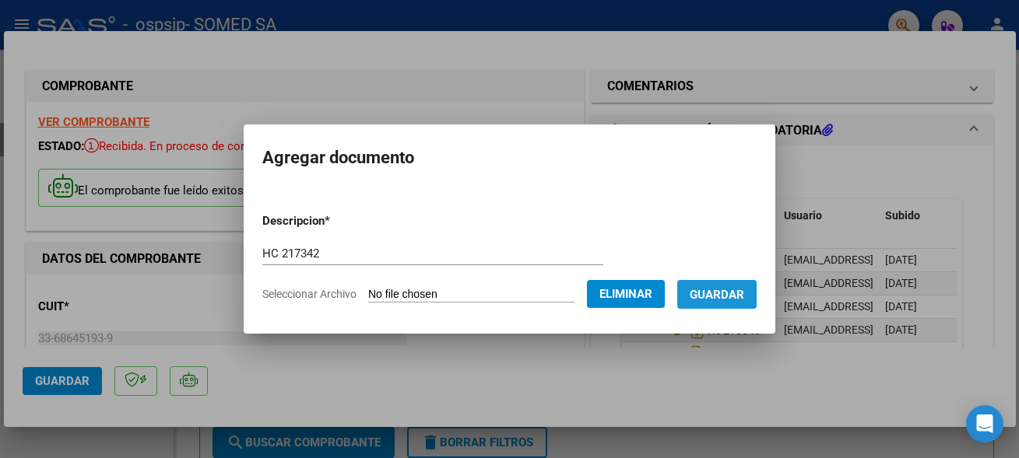
click at [699, 299] on span "Guardar" at bounding box center [717, 295] width 54 height 14
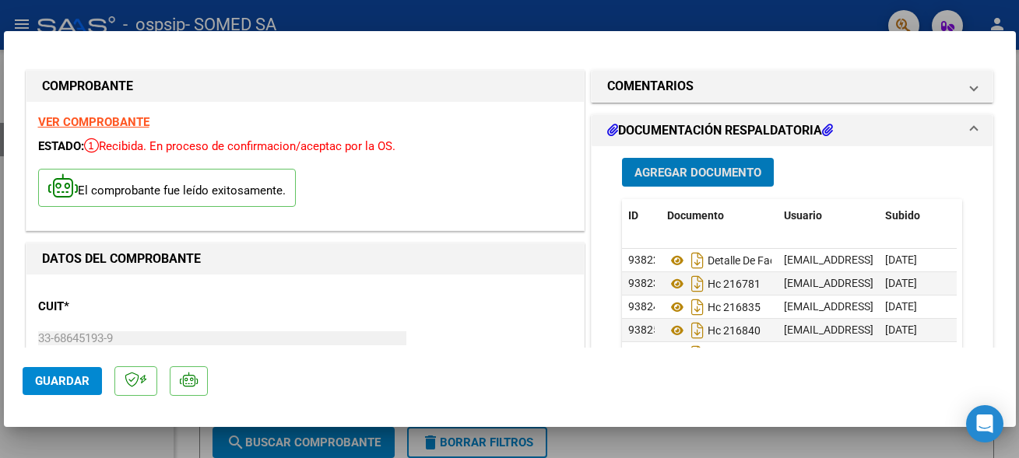
click at [711, 176] on span "Agregar Documento" at bounding box center [697, 173] width 127 height 14
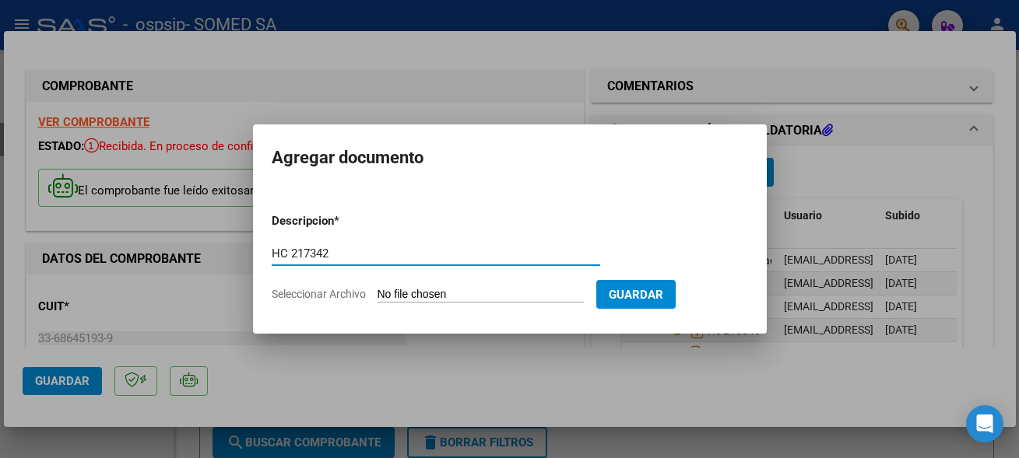
type input "HC 217342"
click at [421, 292] on input "Seleccionar Archivo" at bounding box center [481, 295] width 206 height 15
type input "C:\fakepath\217342.pdf"
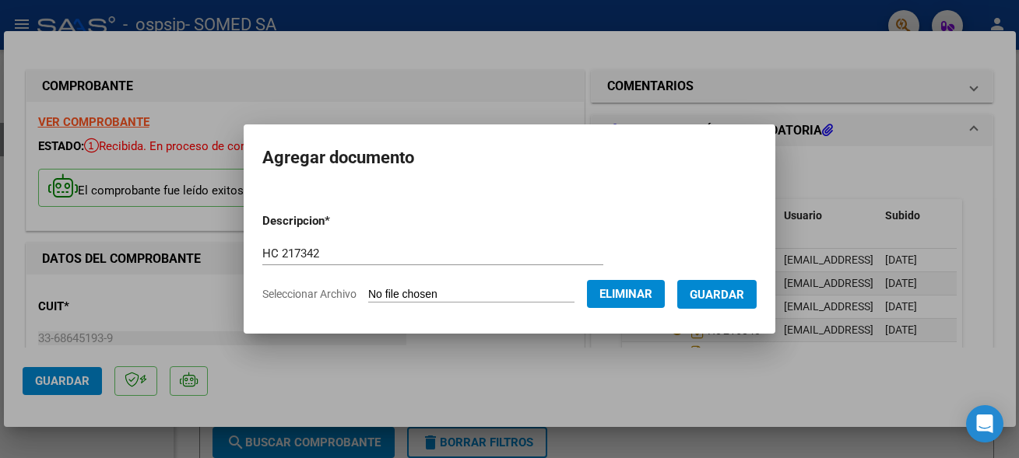
click at [709, 302] on button "Guardar" at bounding box center [716, 294] width 79 height 29
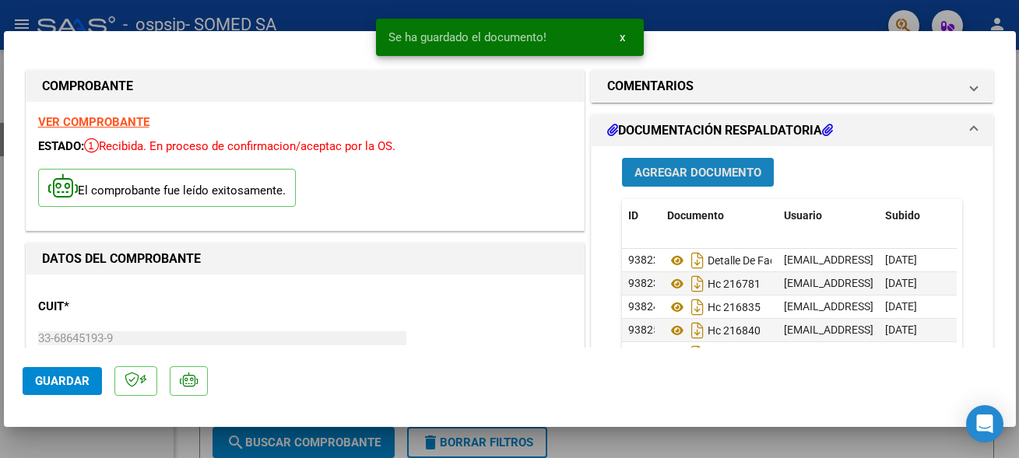
click at [699, 177] on span "Agregar Documento" at bounding box center [697, 173] width 127 height 14
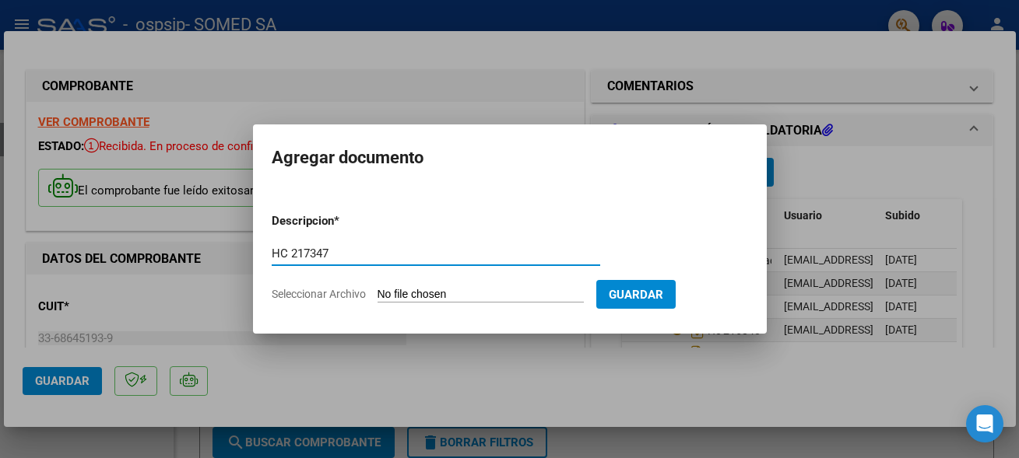
type input "HC 217347"
click at [437, 288] on input "Seleccionar Archivo" at bounding box center [481, 295] width 206 height 15
type input "C:\fakepath\217347.pdf"
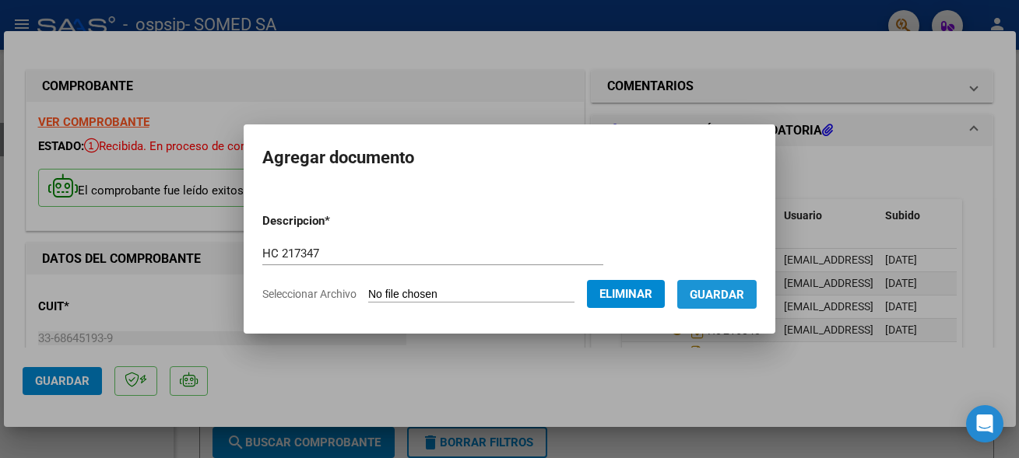
click at [727, 295] on span "Guardar" at bounding box center [717, 295] width 54 height 14
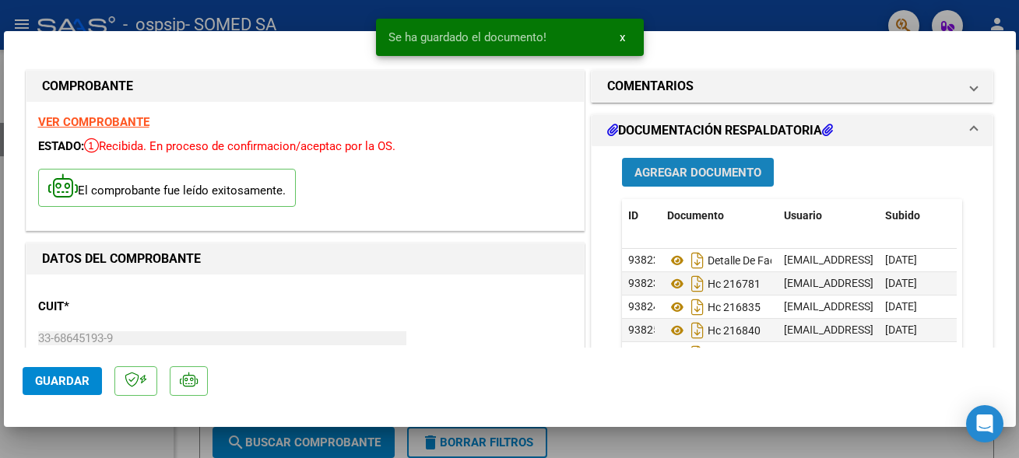
click at [706, 171] on span "Agregar Documento" at bounding box center [697, 173] width 127 height 14
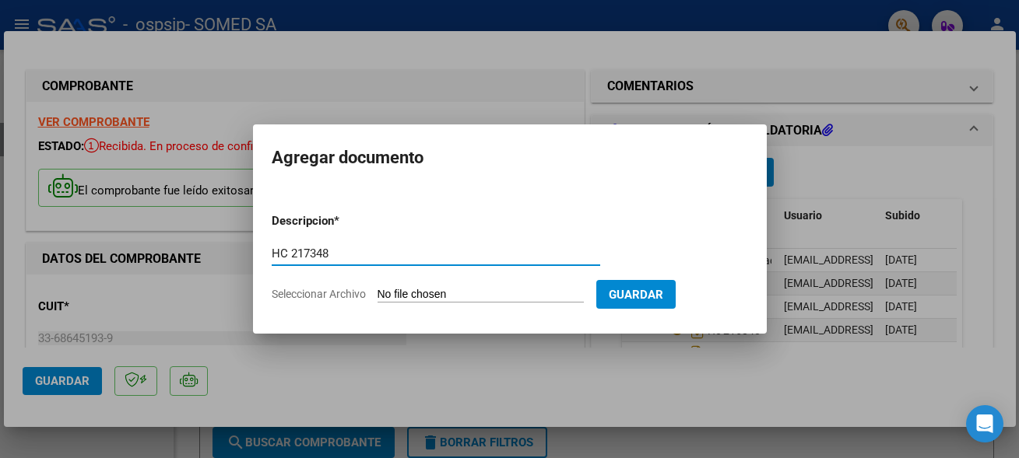
type input "HC 217348"
click at [413, 283] on form "Descripcion * HC 217348 Escriba aquí una descripcion Seleccionar Archivo Guardar" at bounding box center [510, 258] width 476 height 114
click at [413, 288] on input "Seleccionar Archivo" at bounding box center [481, 295] width 206 height 15
type input "C:\fakepath\217348.pdf"
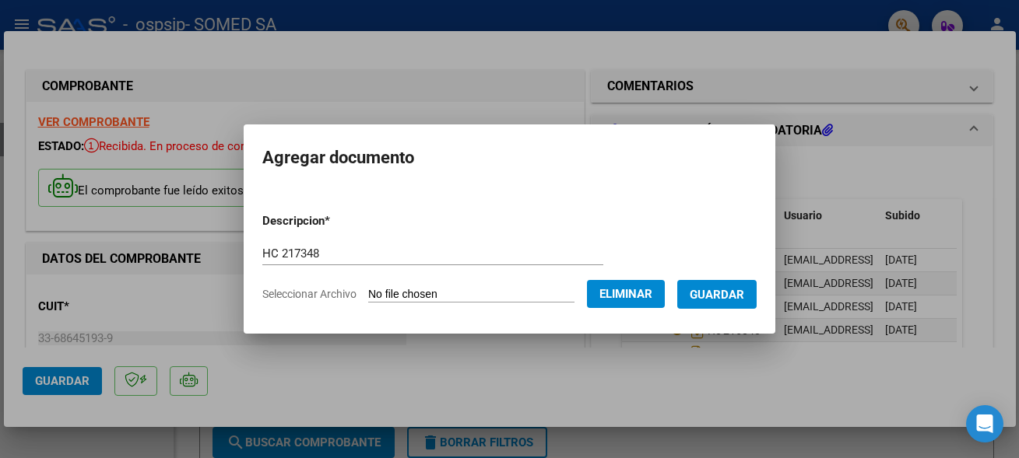
click at [711, 296] on span "Guardar" at bounding box center [717, 295] width 54 height 14
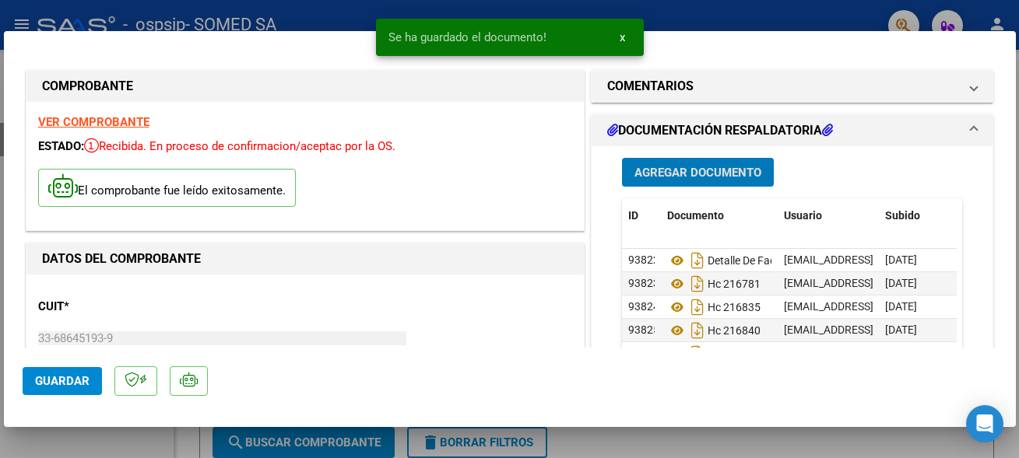
click at [690, 175] on span "Agregar Documento" at bounding box center [697, 173] width 127 height 14
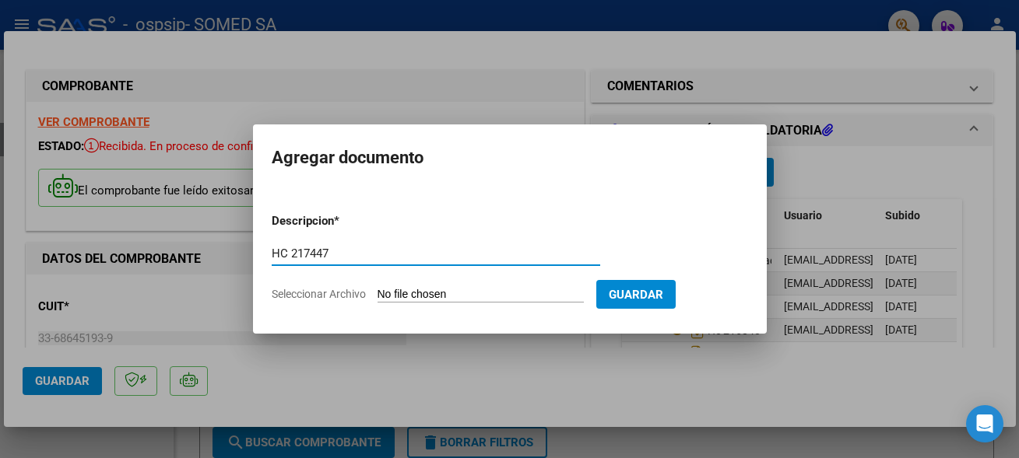
type input "HC 217447"
click at [437, 294] on input "Seleccionar Archivo" at bounding box center [481, 295] width 206 height 15
type input "C:\fakepath\217447.pdf"
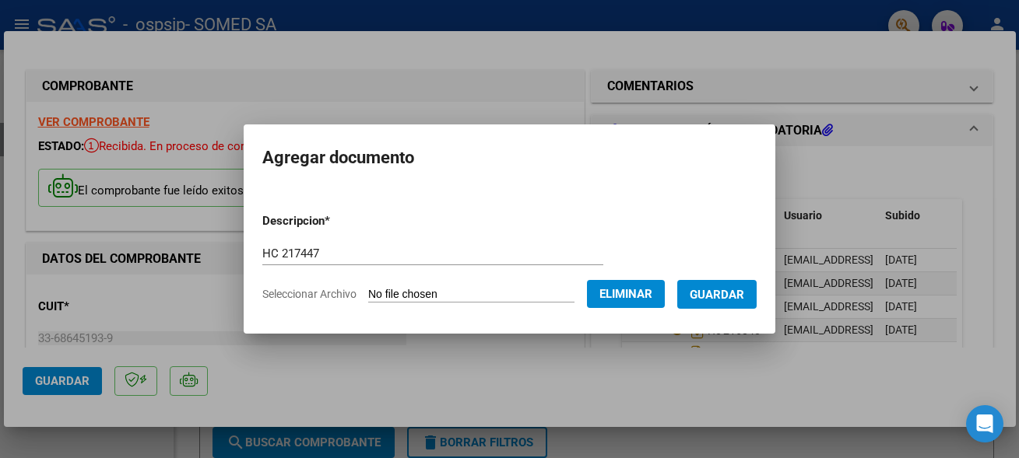
click at [708, 293] on span "Guardar" at bounding box center [717, 295] width 54 height 14
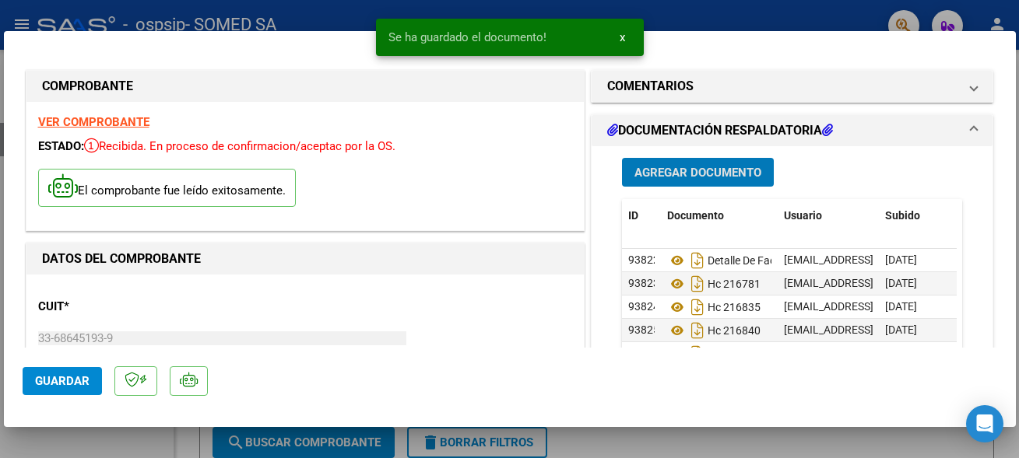
click at [703, 176] on span "Agregar Documento" at bounding box center [697, 173] width 127 height 14
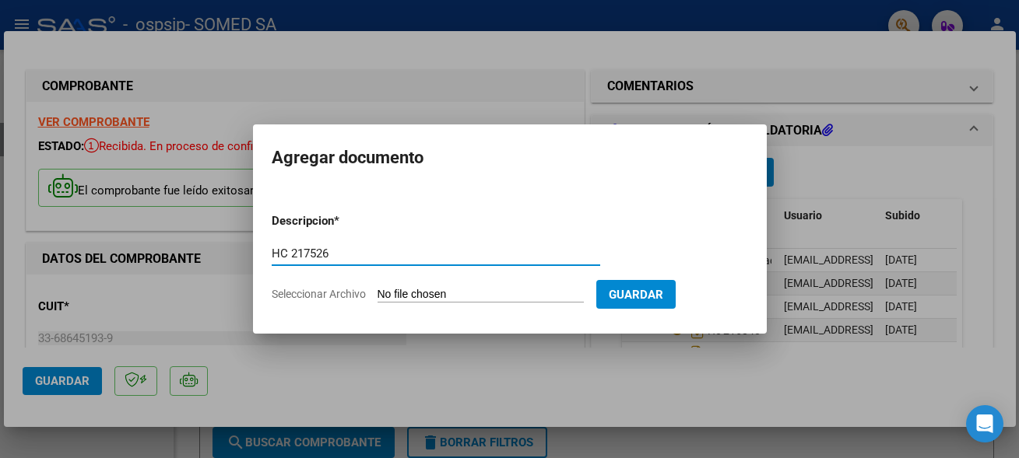
type input "HC 217526"
click at [411, 288] on input "Seleccionar Archivo" at bounding box center [481, 295] width 206 height 15
type input "C:\fakepath\217526.pdf"
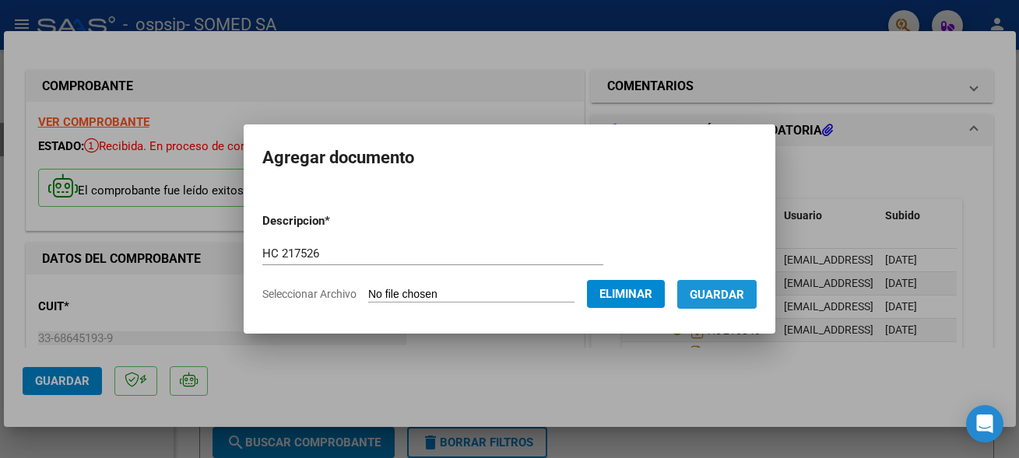
click at [732, 298] on span "Guardar" at bounding box center [717, 295] width 54 height 14
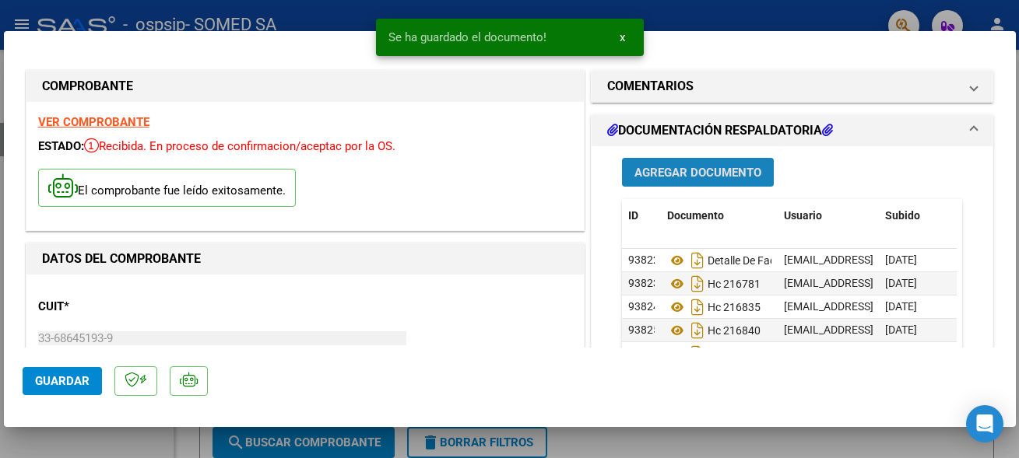
click at [711, 184] on button "Agregar Documento" at bounding box center [698, 172] width 152 height 29
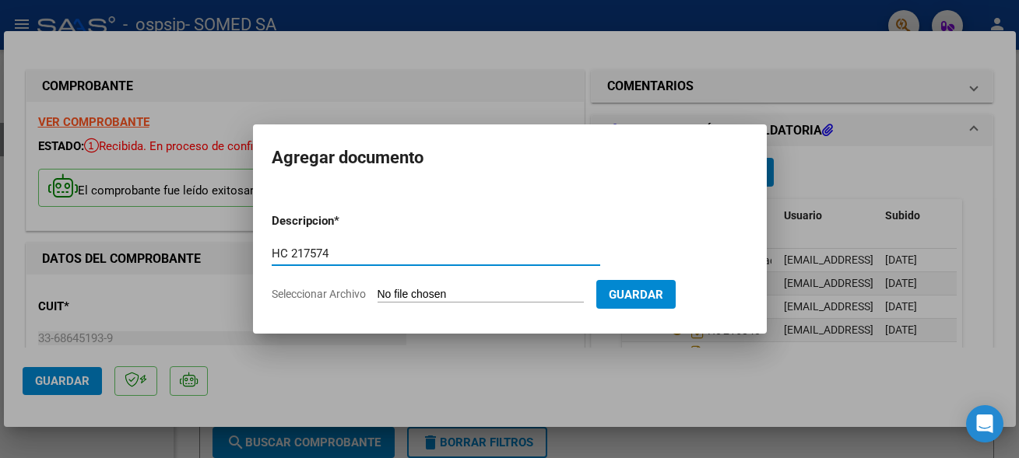
type input "HC 217574"
click at [406, 288] on input "Seleccionar Archivo" at bounding box center [481, 295] width 206 height 15
type input "C:\fakepath\217574.pdf"
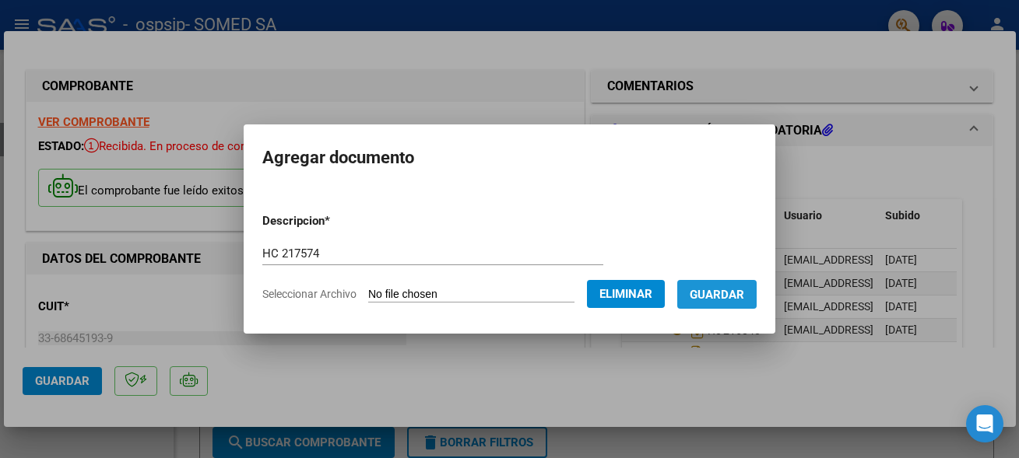
click at [717, 297] on span "Guardar" at bounding box center [717, 295] width 54 height 14
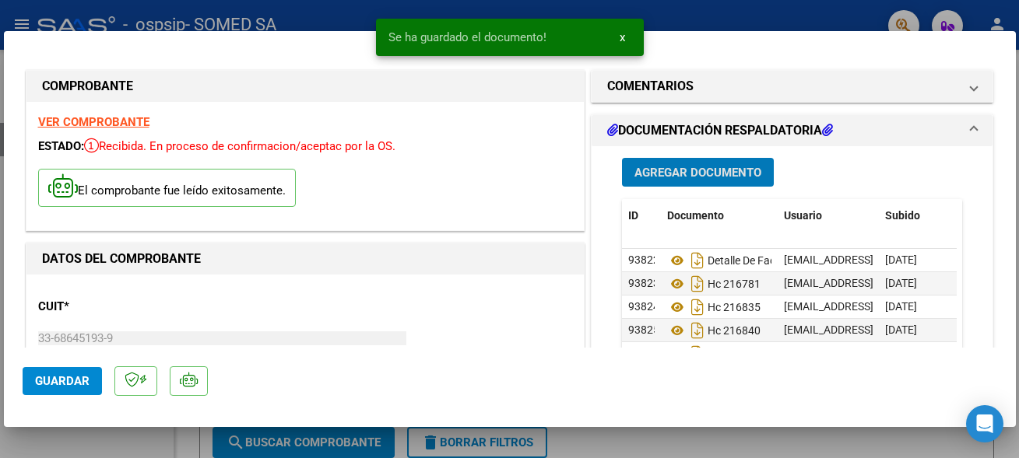
click at [721, 164] on button "Agregar Documento" at bounding box center [698, 172] width 152 height 29
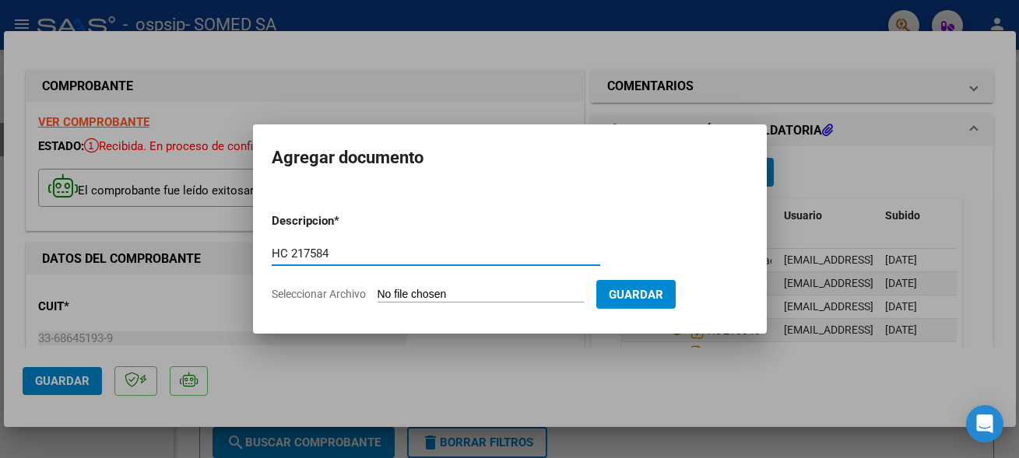
type input "HC 217584"
click at [418, 294] on input "Seleccionar Archivo" at bounding box center [481, 295] width 206 height 15
type input "C:\fakepath\217584.pdf"
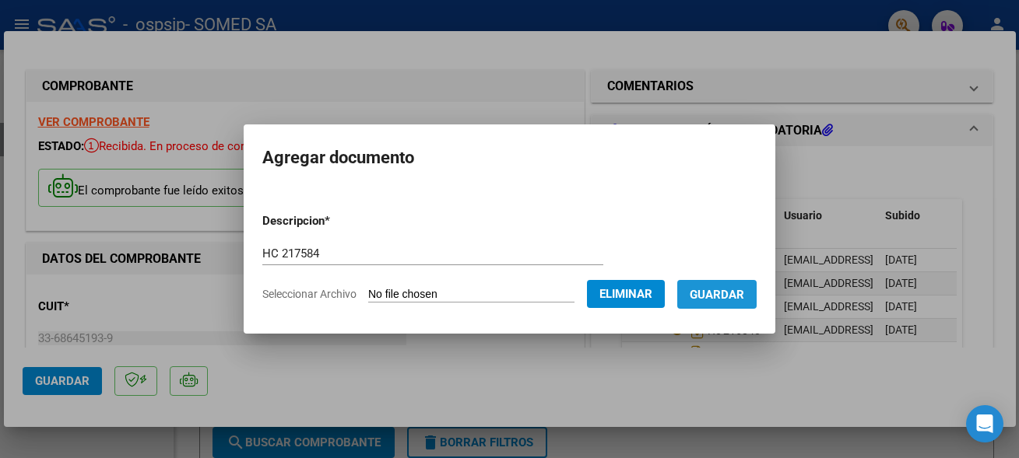
click at [720, 301] on button "Guardar" at bounding box center [716, 294] width 79 height 29
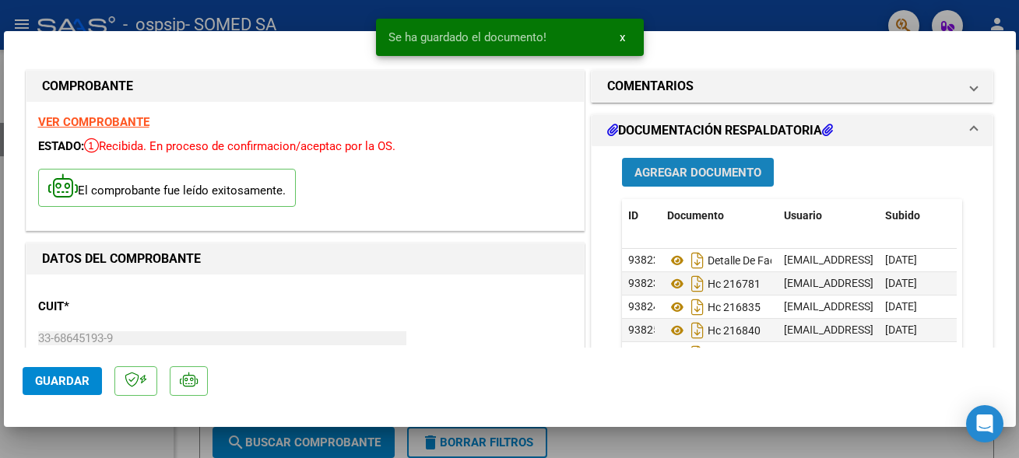
click at [685, 175] on span "Agregar Documento" at bounding box center [697, 173] width 127 height 14
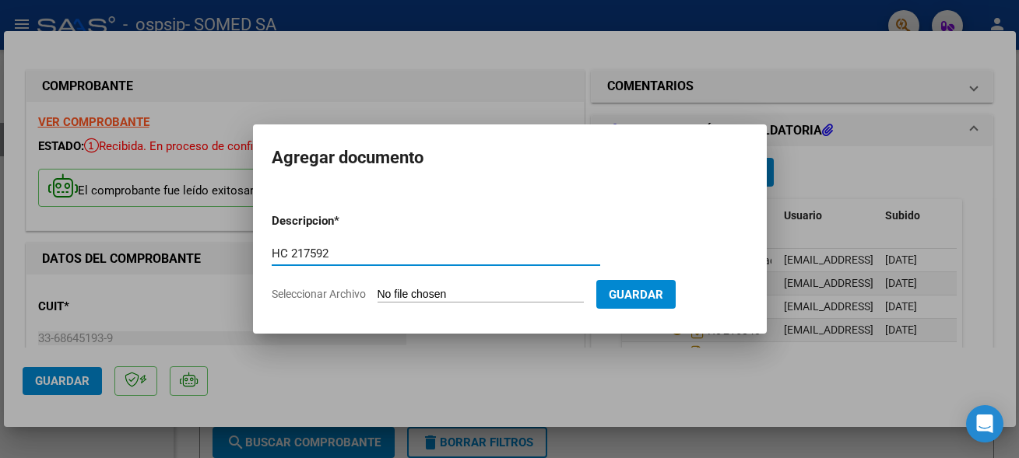
type input "HC 217592"
click at [409, 291] on input "Seleccionar Archivo" at bounding box center [481, 295] width 206 height 15
type input "C:\fakepath\217592.pdf"
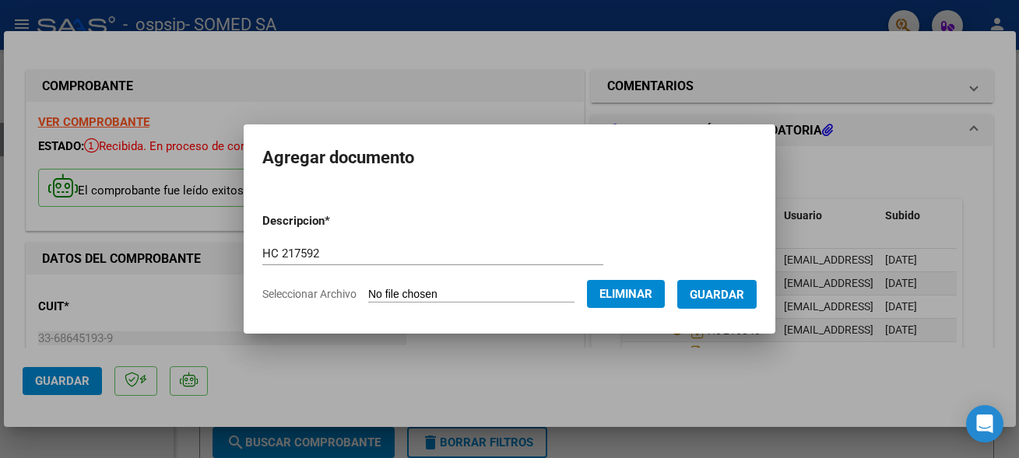
click at [696, 300] on span "Guardar" at bounding box center [717, 295] width 54 height 14
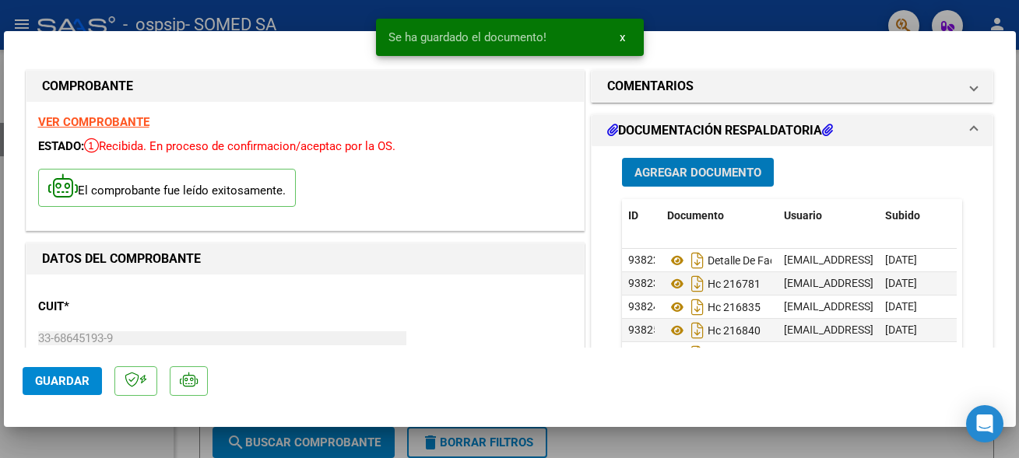
click at [709, 179] on span "Agregar Documento" at bounding box center [697, 173] width 127 height 14
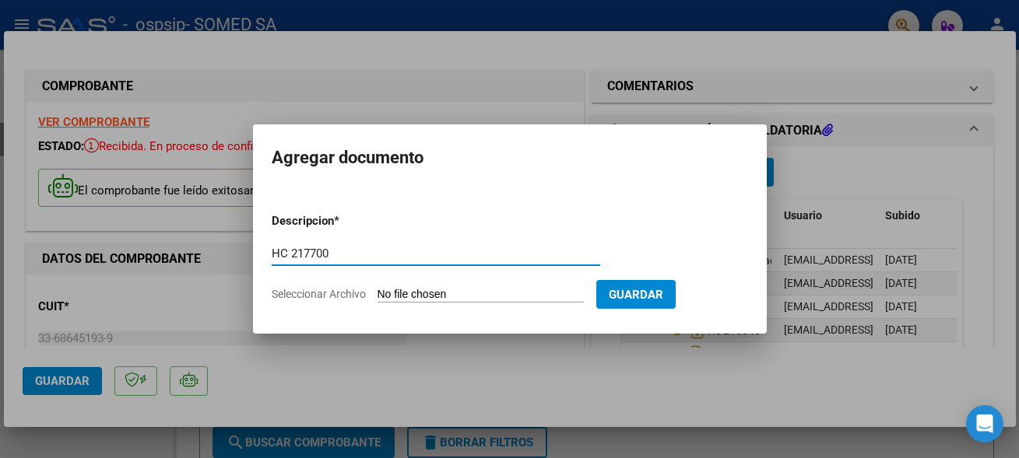
type input "HC 217700"
click at [421, 291] on input "Seleccionar Archivo" at bounding box center [481, 295] width 206 height 15
type input "C:\fakepath\217700.pdf"
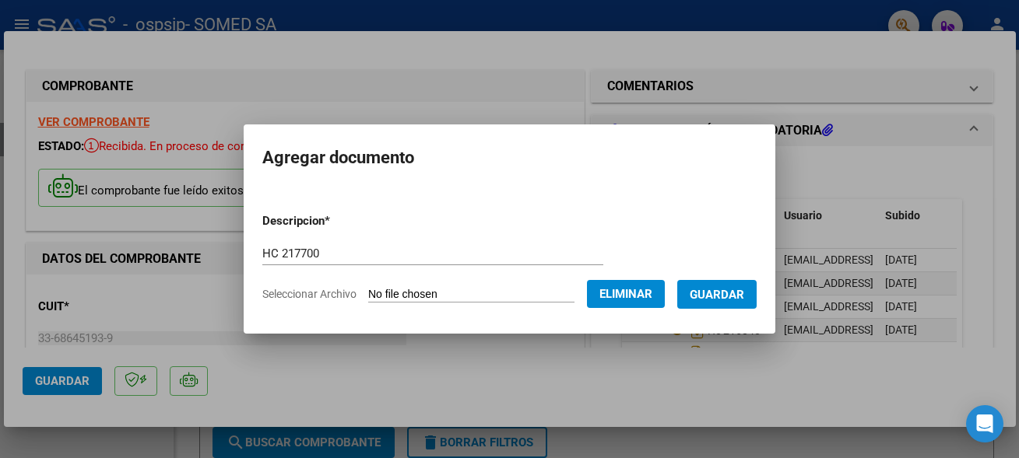
click at [704, 281] on button "Guardar" at bounding box center [716, 294] width 79 height 29
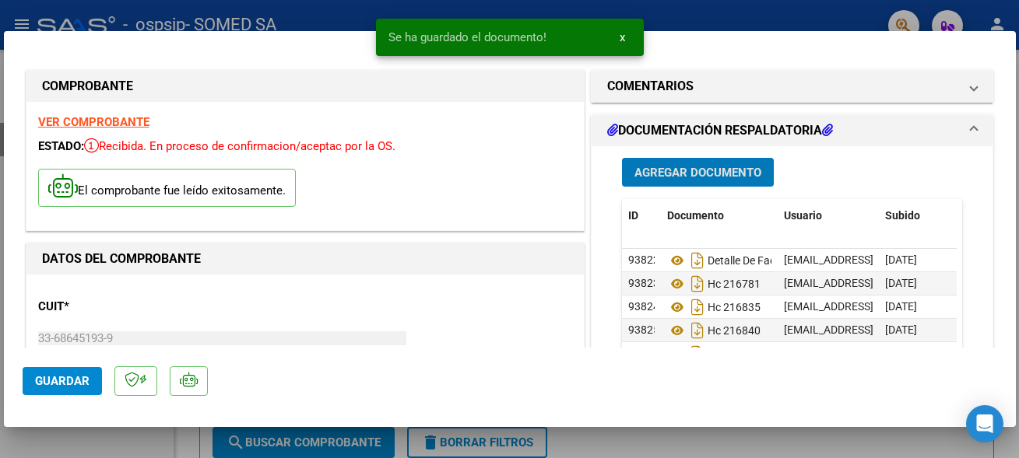
click at [715, 174] on span "Agregar Documento" at bounding box center [697, 173] width 127 height 14
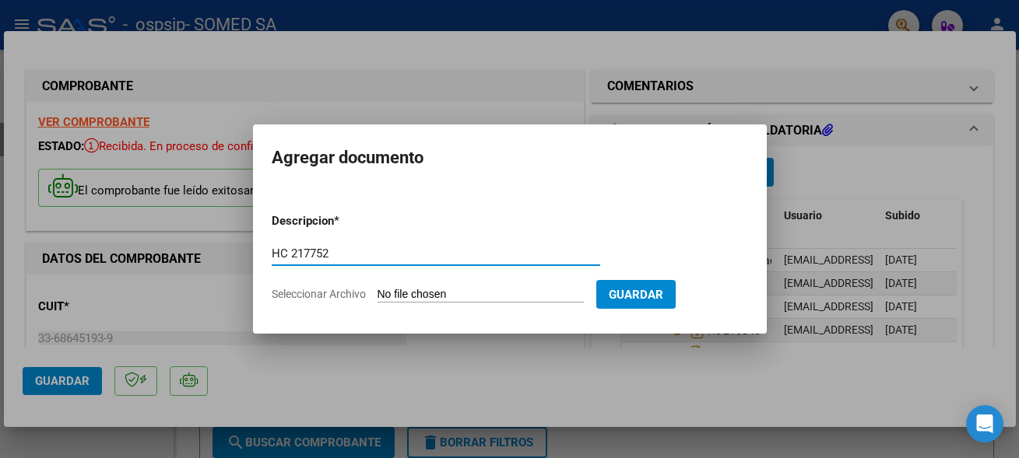
type input "HC 217752"
click at [432, 290] on input "Seleccionar Archivo" at bounding box center [481, 295] width 206 height 15
type input "C:\fakepath\217752.pdf"
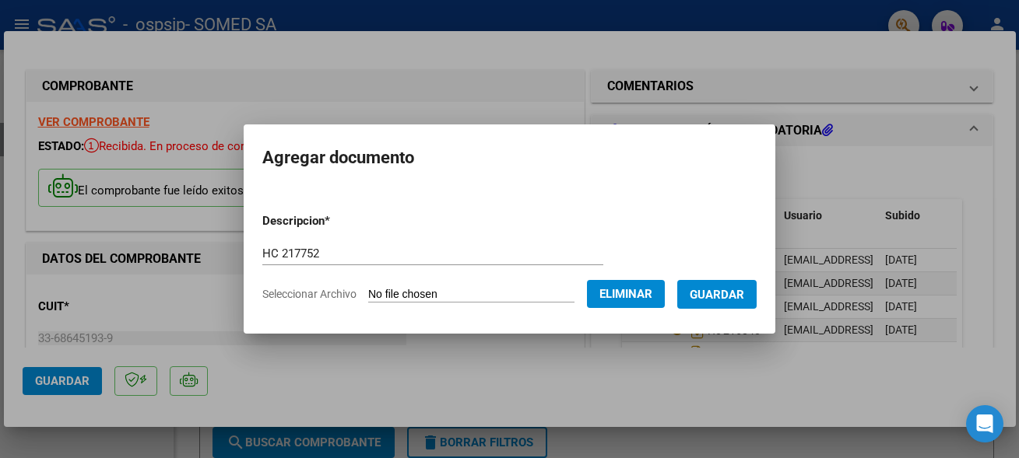
click at [734, 298] on span "Guardar" at bounding box center [717, 295] width 54 height 14
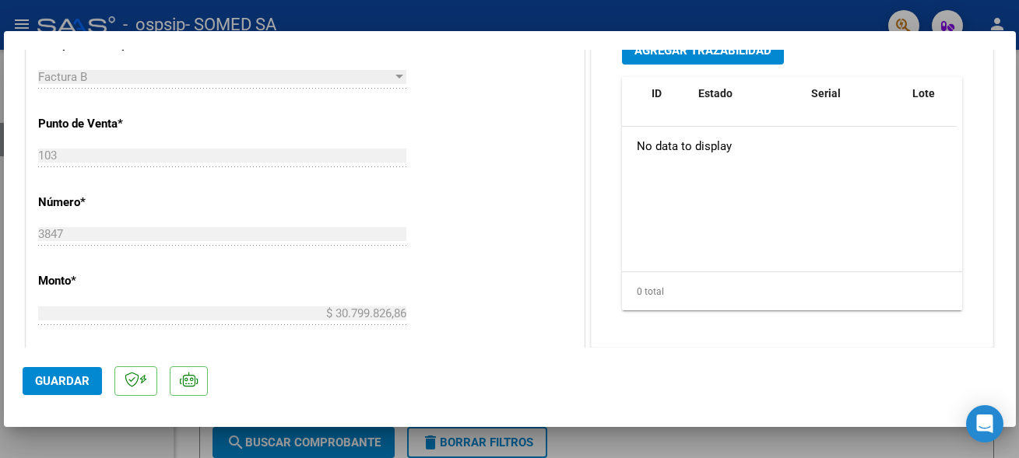
scroll to position [504, 0]
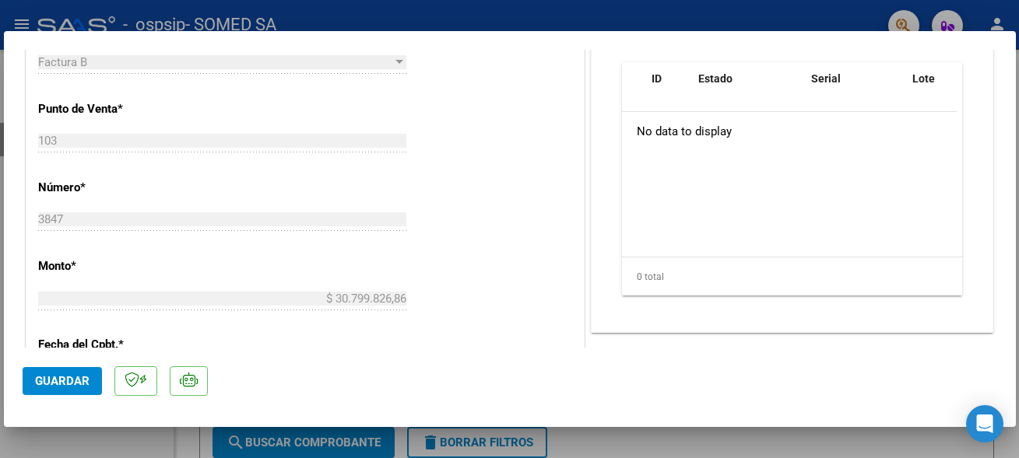
click at [39, 389] on button "Guardar" at bounding box center [62, 381] width 79 height 28
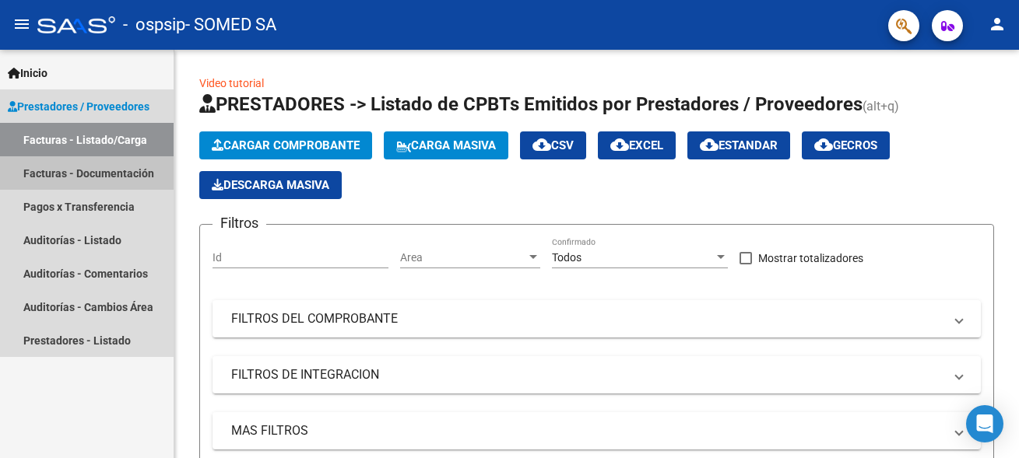
click at [101, 170] on link "Facturas - Documentación" at bounding box center [87, 172] width 174 height 33
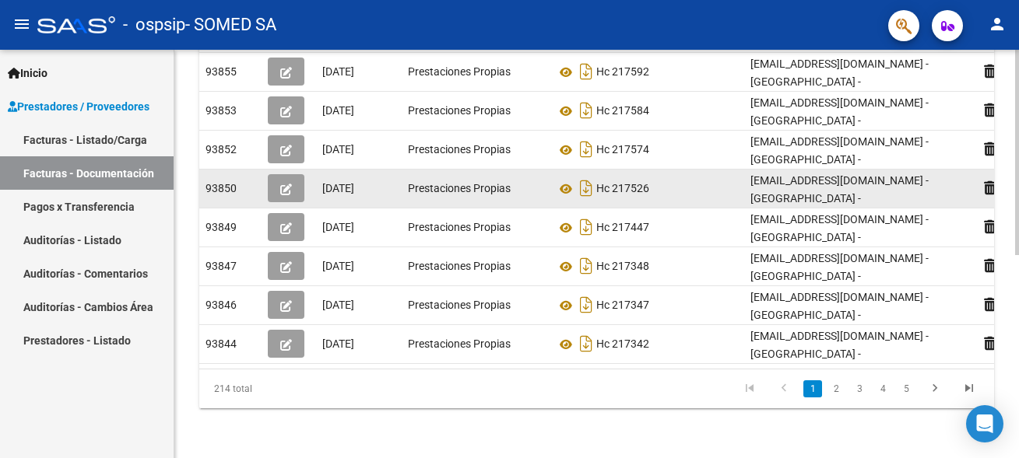
scroll to position [405, 0]
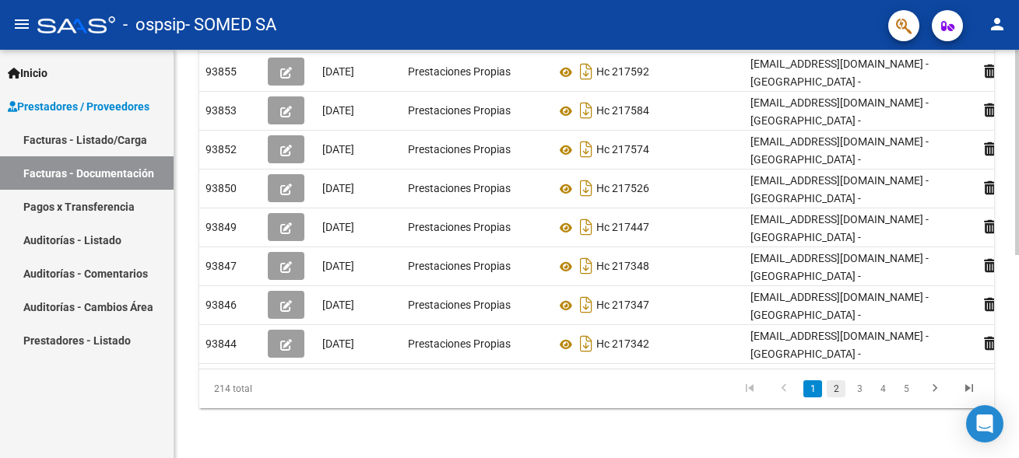
click at [834, 387] on link "2" at bounding box center [836, 389] width 19 height 17
click at [853, 387] on link "3" at bounding box center [859, 389] width 19 height 17
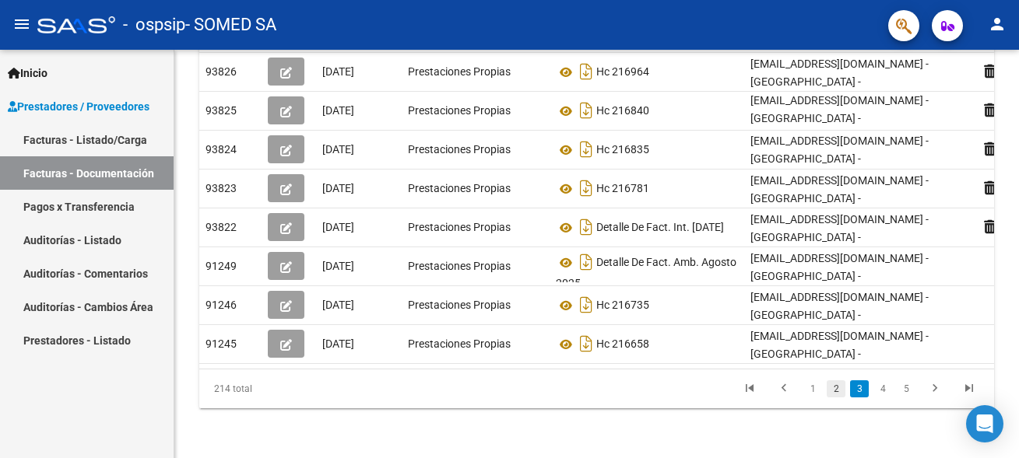
click at [837, 390] on link "2" at bounding box center [836, 389] width 19 height 17
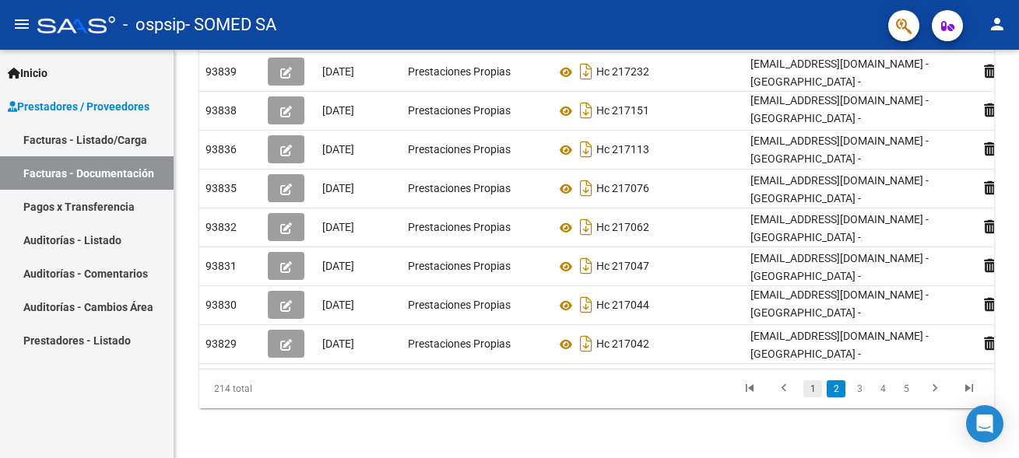
click at [818, 397] on link "1" at bounding box center [812, 389] width 19 height 17
click at [839, 392] on link "2" at bounding box center [836, 389] width 19 height 17
click at [857, 393] on link "3" at bounding box center [859, 389] width 19 height 17
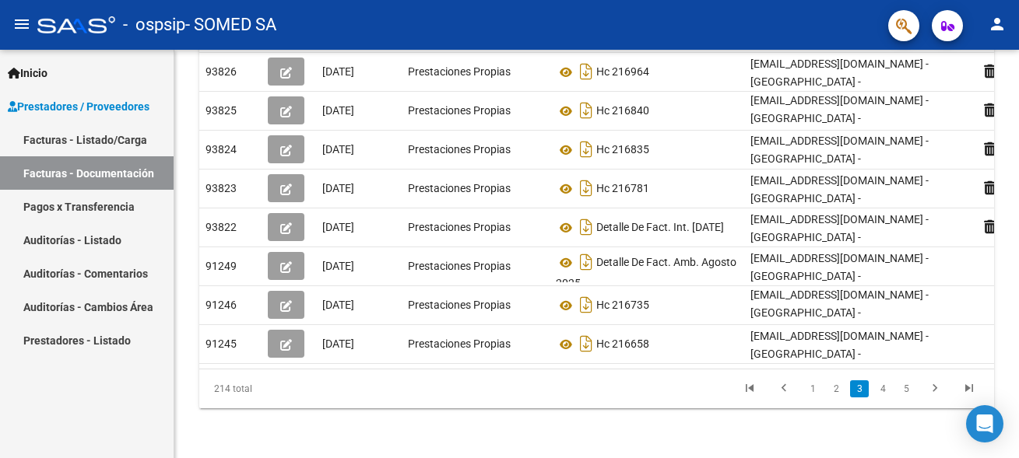
click at [852, 394] on link "3" at bounding box center [859, 389] width 19 height 17
click at [834, 392] on link "2" at bounding box center [836, 389] width 19 height 17
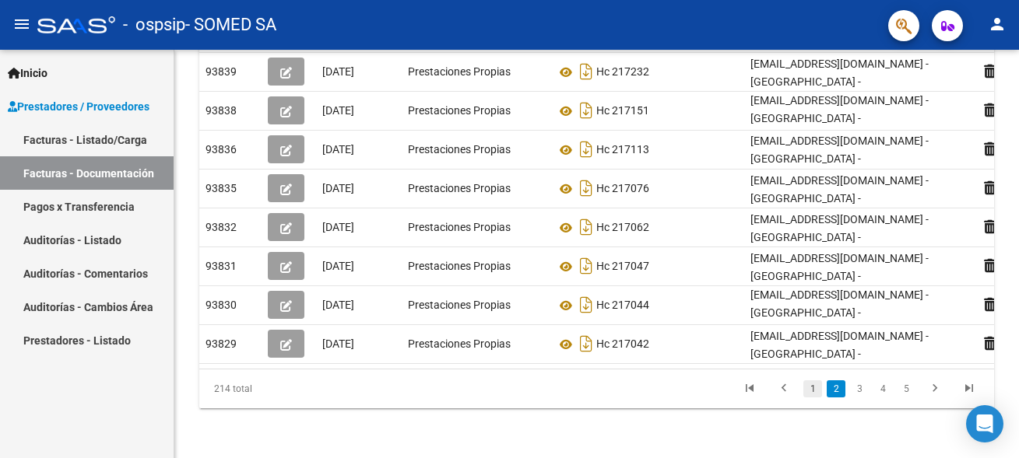
click at [807, 388] on link "1" at bounding box center [812, 389] width 19 height 17
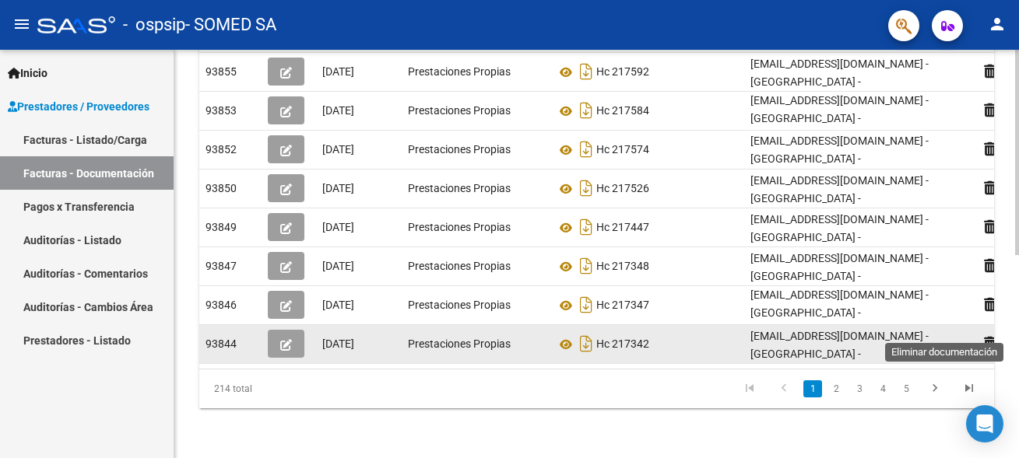
click at [989, 336] on icon at bounding box center [990, 343] width 12 height 15
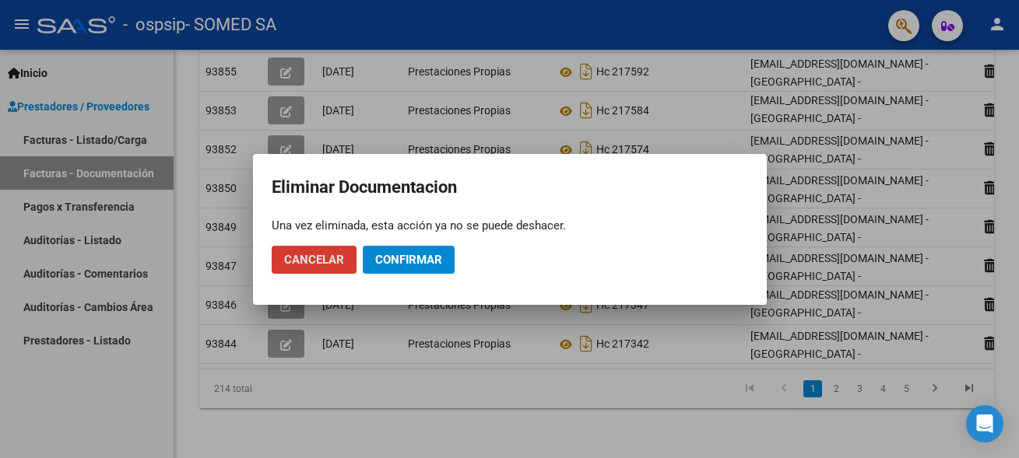
click at [420, 259] on span "Confirmar" at bounding box center [408, 260] width 67 height 14
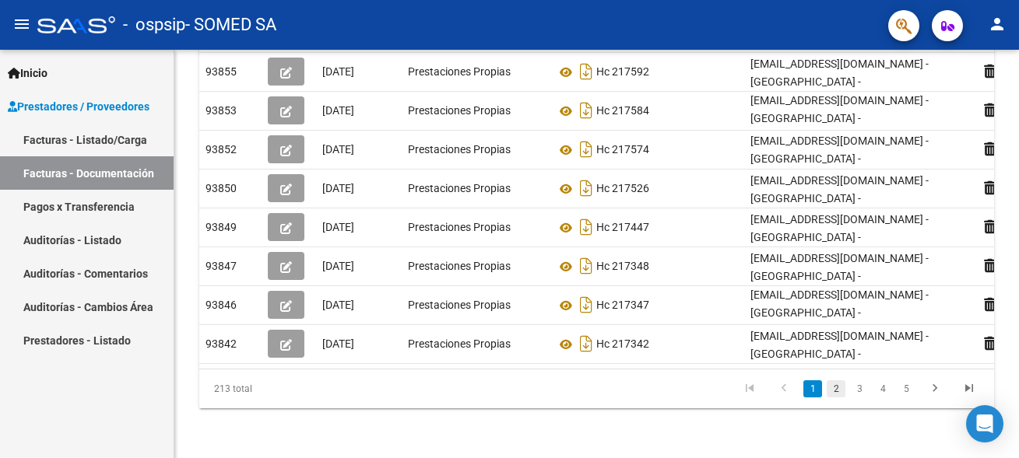
click at [833, 388] on link "2" at bounding box center [836, 389] width 19 height 17
click at [811, 395] on link "1" at bounding box center [812, 389] width 19 height 17
click at [859, 389] on link "3" at bounding box center [859, 389] width 19 height 17
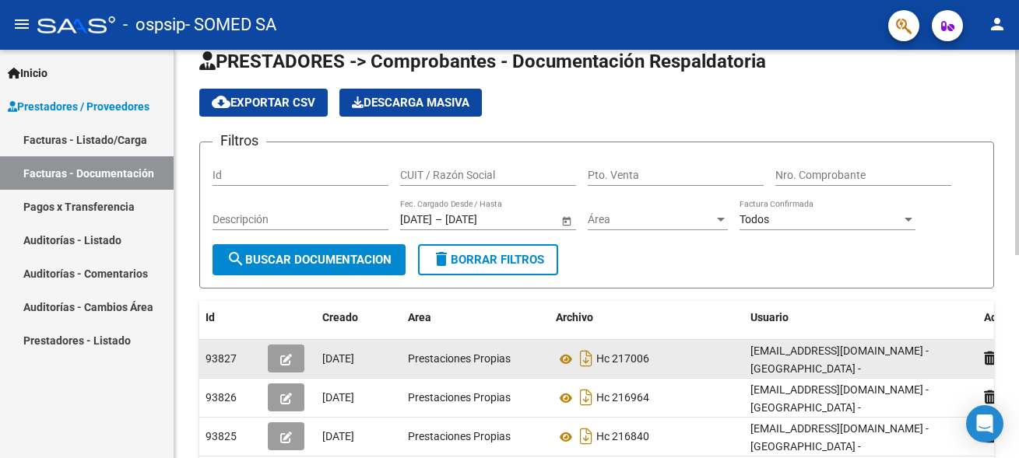
scroll to position [0, 0]
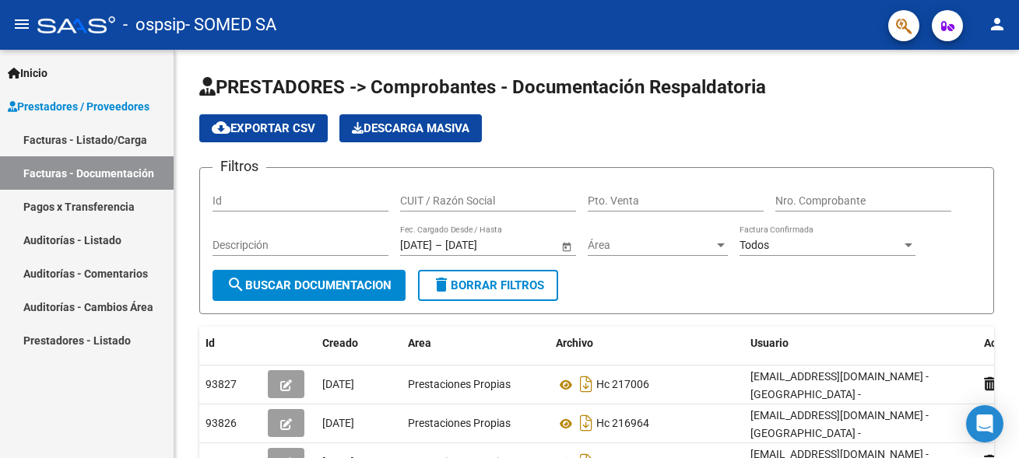
click at [121, 139] on link "Facturas - Listado/Carga" at bounding box center [87, 139] width 174 height 33
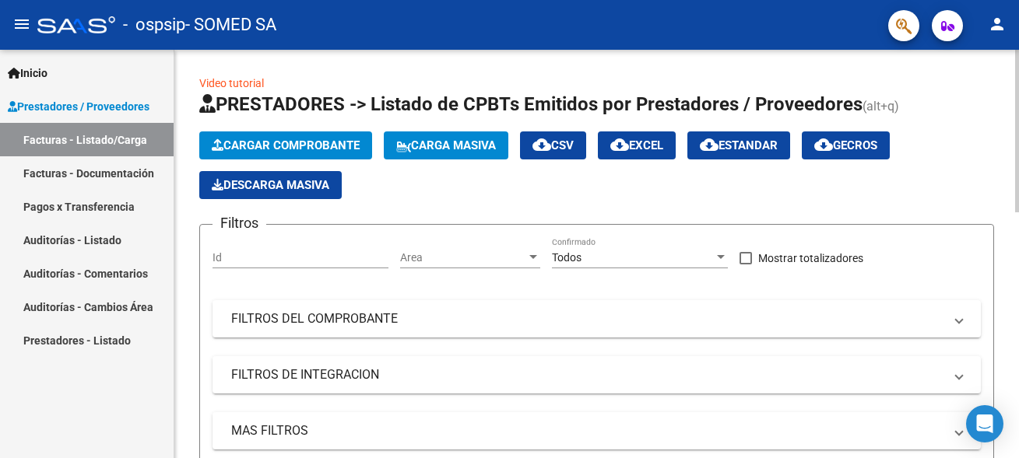
click at [258, 149] on span "Cargar Comprobante" at bounding box center [286, 146] width 148 height 14
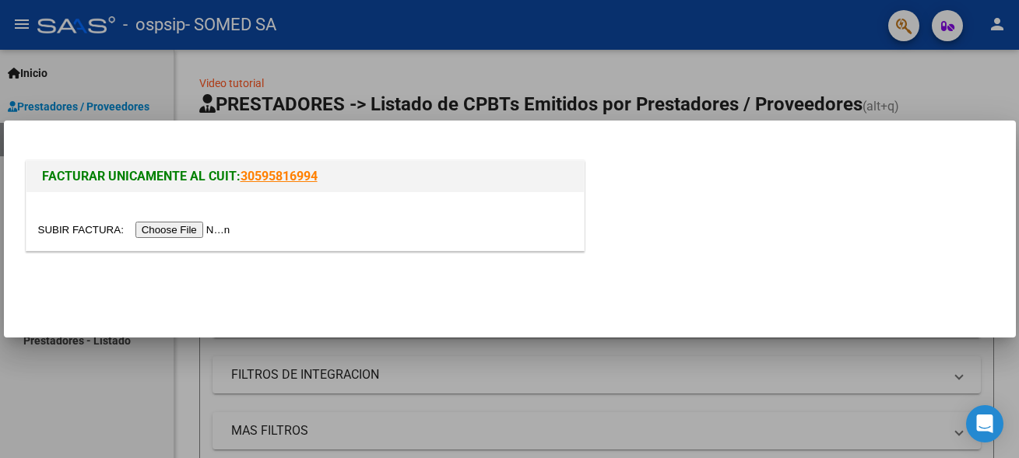
click at [90, 230] on input "file" at bounding box center [136, 230] width 197 height 16
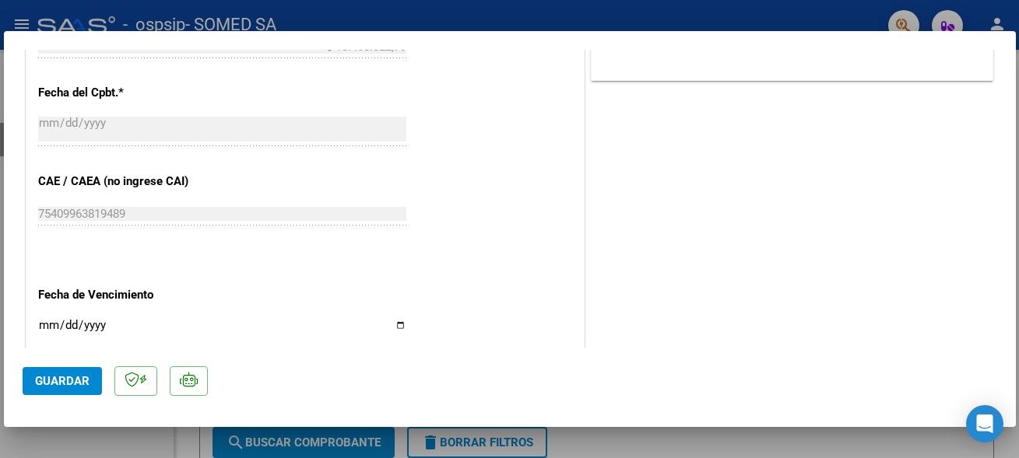
scroll to position [841, 0]
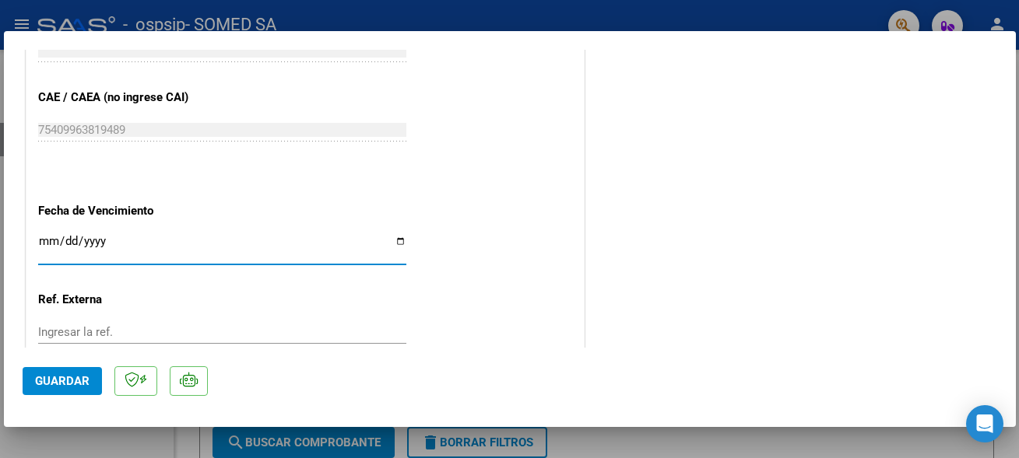
click at [395, 235] on input "Ingresar la fecha" at bounding box center [222, 247] width 368 height 25
type input "[DATE]"
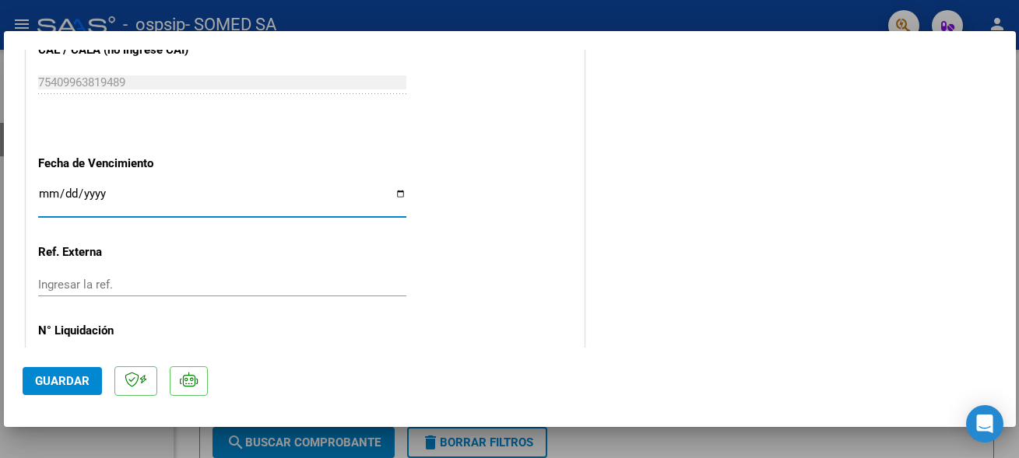
scroll to position [925, 0]
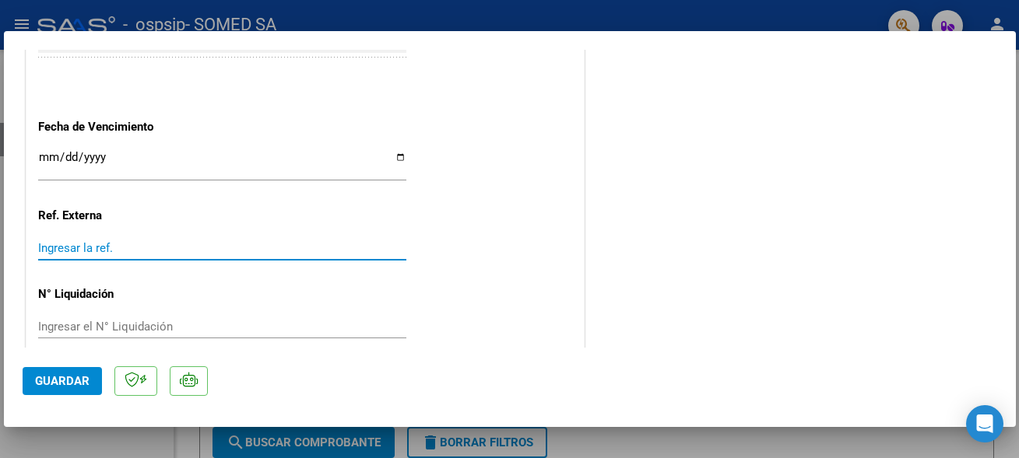
click at [115, 241] on input "Ingresar la ref." at bounding box center [222, 248] width 368 height 14
click at [65, 379] on span "Guardar" at bounding box center [62, 381] width 54 height 14
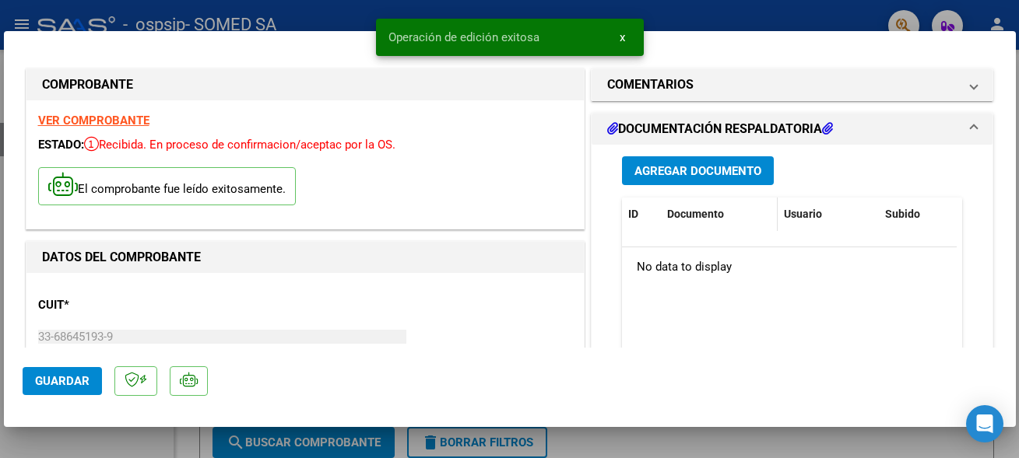
scroll to position [0, 0]
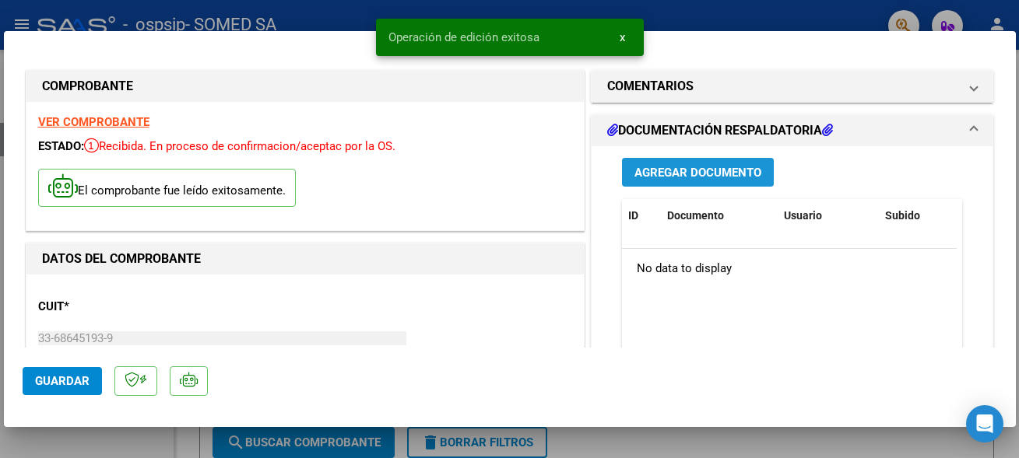
click at [698, 177] on span "Agregar Documento" at bounding box center [697, 173] width 127 height 14
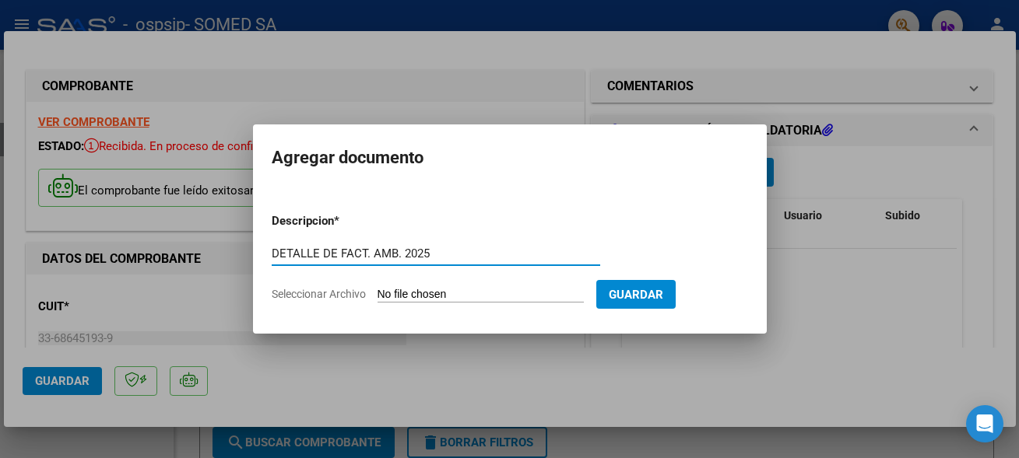
click at [402, 248] on input "DETALLE DE FACT. AMB. 2025" at bounding box center [436, 254] width 328 height 14
type input "DETALLE DE FACT. AMB. [DATE]"
click at [423, 292] on input "Seleccionar Archivo" at bounding box center [481, 295] width 206 height 15
type input "C:\fakepath\seguridad 108-10210.PDF"
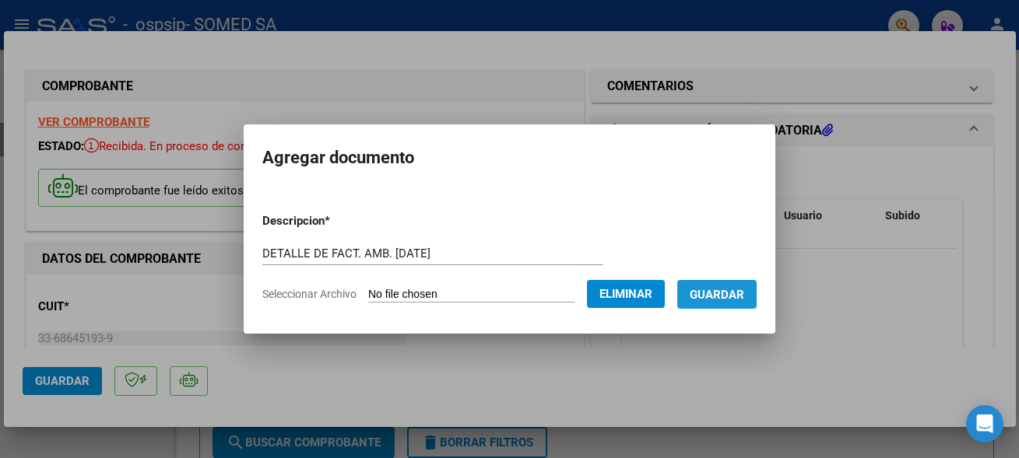
click at [710, 289] on span "Guardar" at bounding box center [717, 295] width 54 height 14
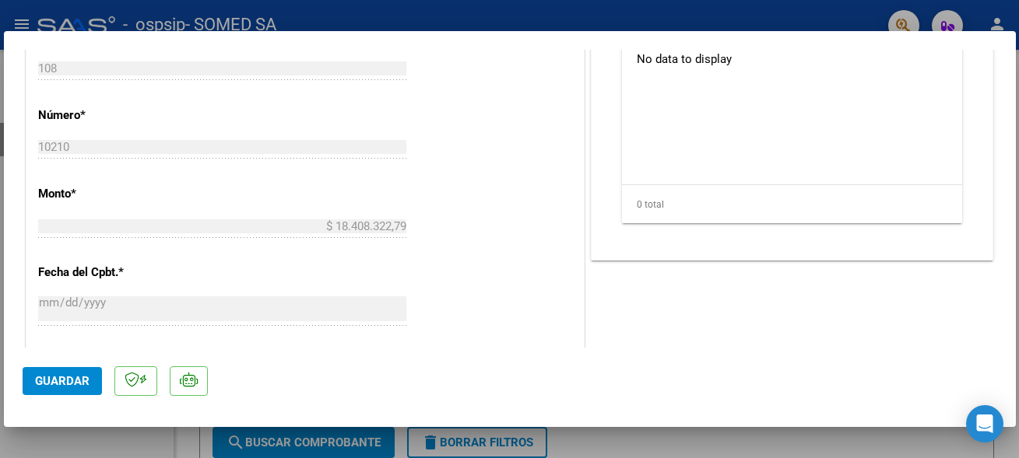
scroll to position [588, 0]
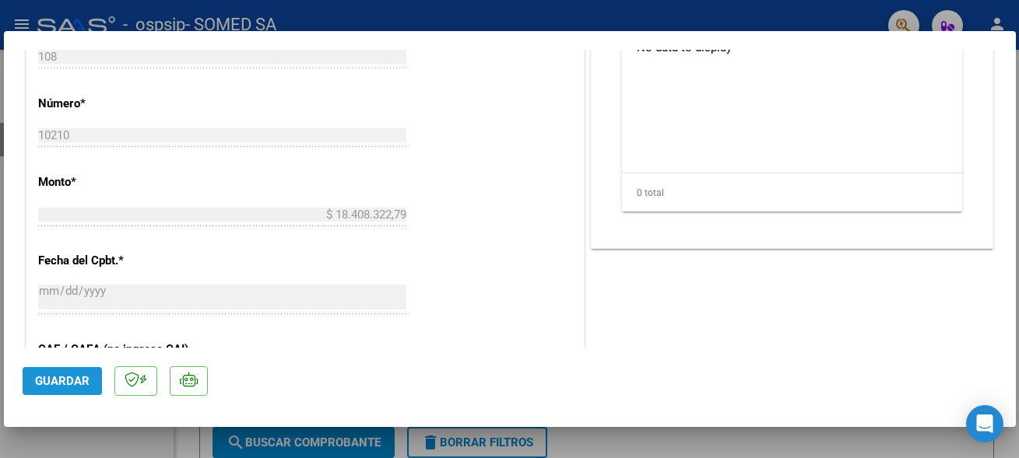
click at [53, 377] on span "Guardar" at bounding box center [62, 381] width 54 height 14
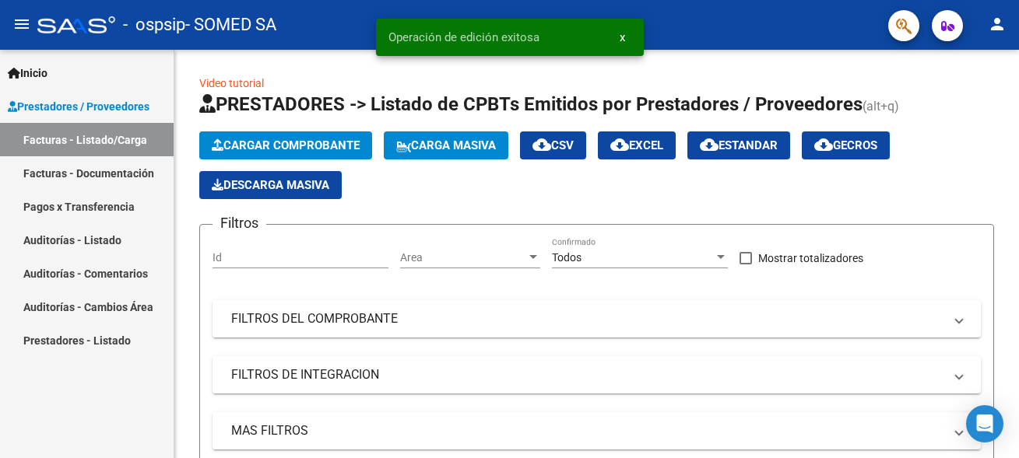
click at [115, 176] on link "Facturas - Documentación" at bounding box center [87, 172] width 174 height 33
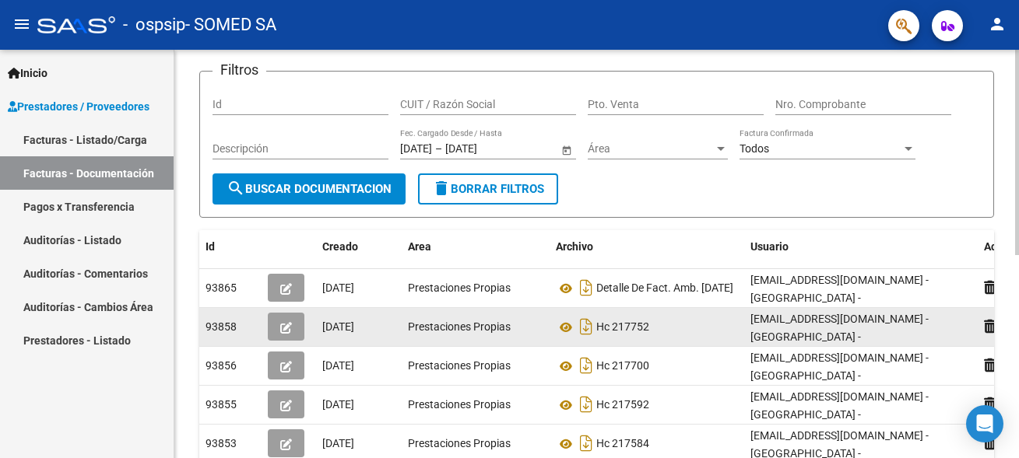
scroll to position [79, 0]
